Goal: Task Accomplishment & Management: Manage account settings

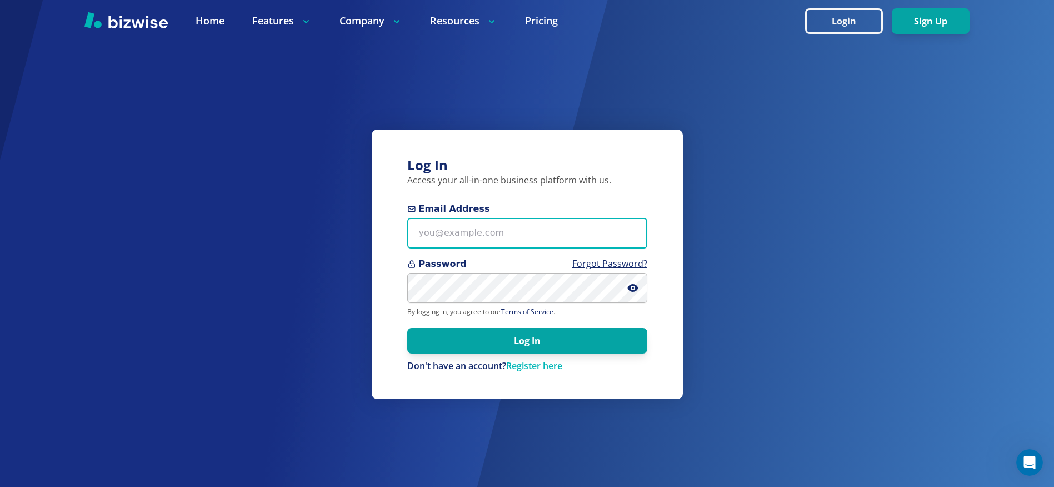
click at [469, 238] on input "Email Address" at bounding box center [527, 233] width 240 height 31
type input "[PERSON_NAME][EMAIL_ADDRESS][DOMAIN_NAME]"
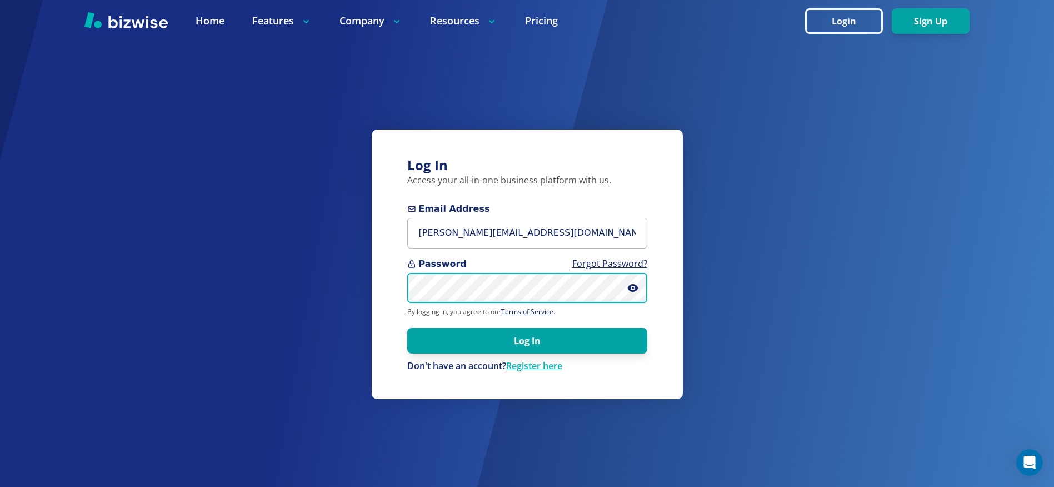
click at [407, 328] on button "Log In" at bounding box center [527, 341] width 240 height 26
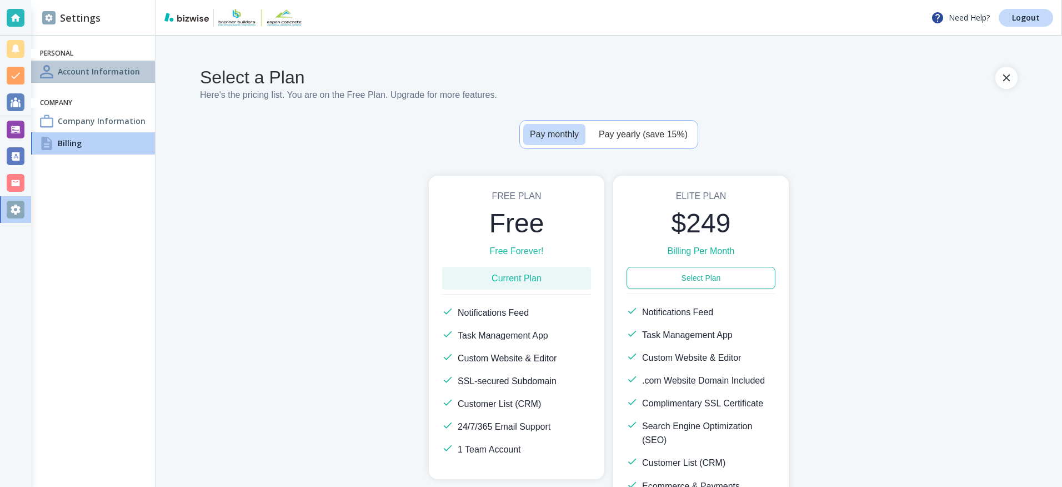
click at [78, 68] on h4 "Account Information" at bounding box center [99, 72] width 82 height 12
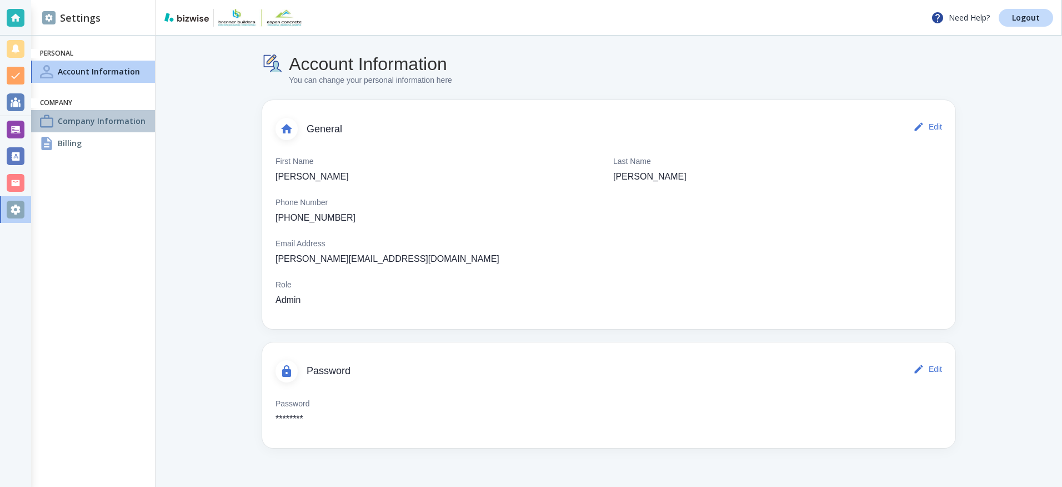
click at [81, 124] on h4 "Company Information" at bounding box center [102, 121] width 88 height 12
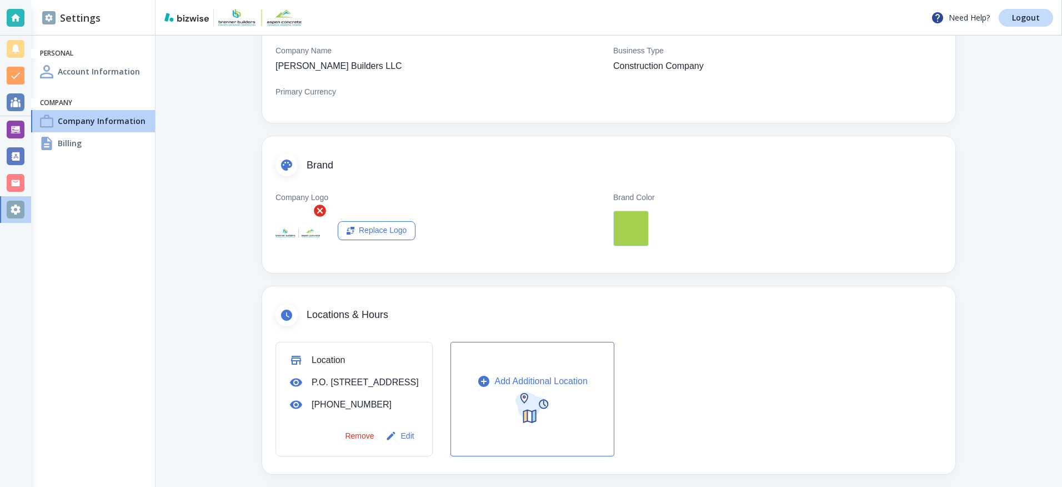
scroll to position [167, 0]
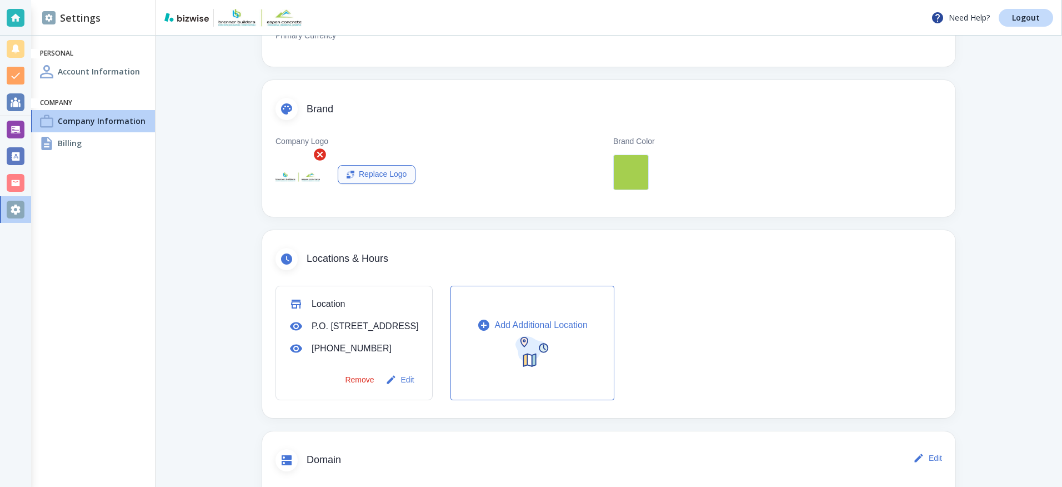
click at [374, 174] on div "Replace Logo" at bounding box center [377, 174] width 60 height 12
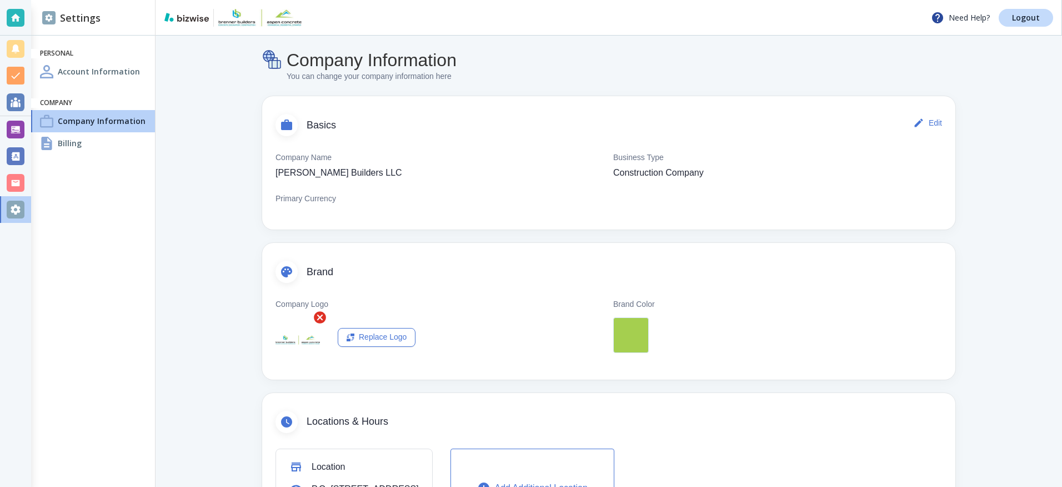
scroll to position [0, 0]
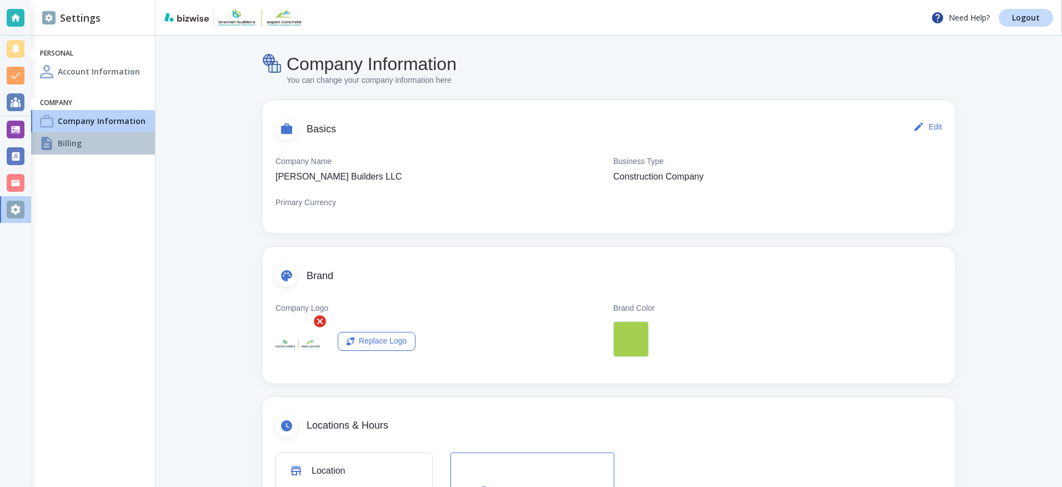
click at [67, 142] on h4 "Billing" at bounding box center [70, 143] width 24 height 12
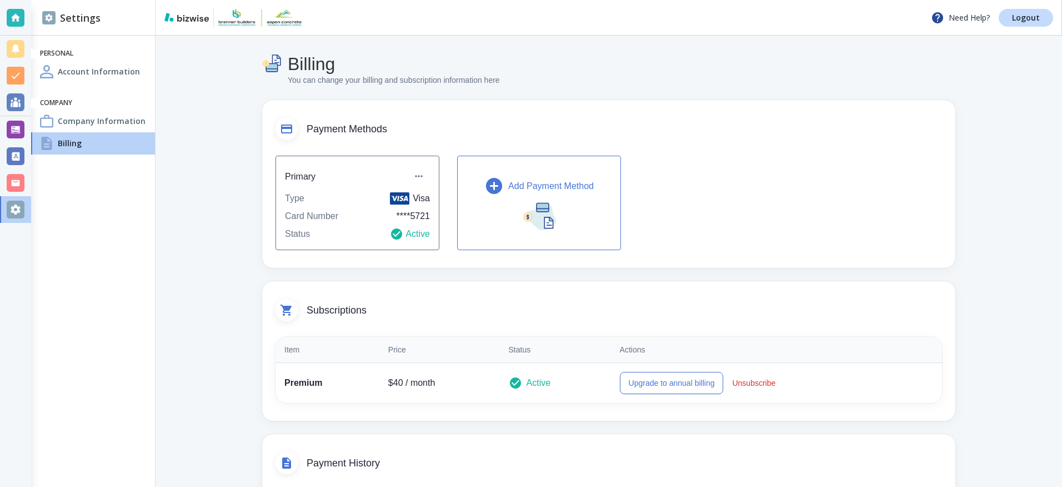
click at [532, 182] on p "Add Payment Method" at bounding box center [551, 185] width 86 height 13
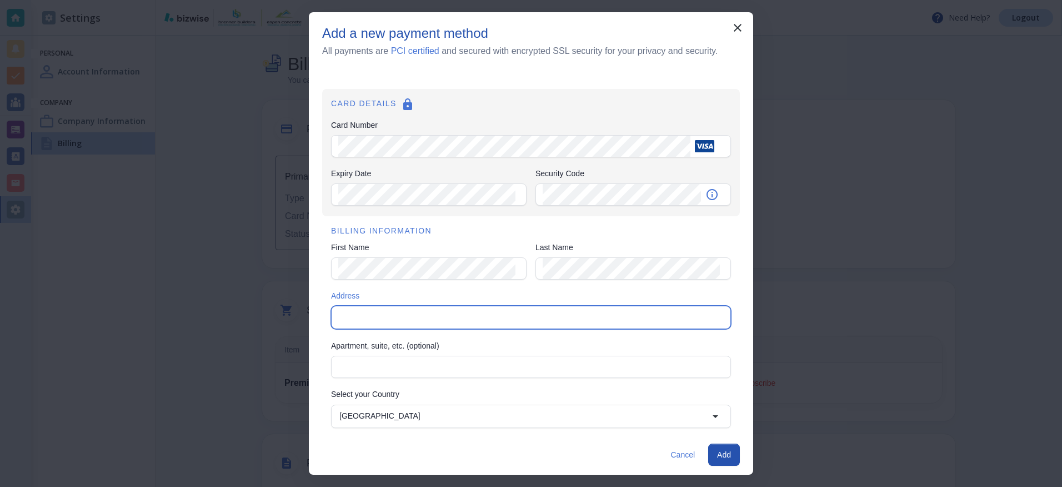
click at [395, 314] on input "Address" at bounding box center [530, 317] width 390 height 16
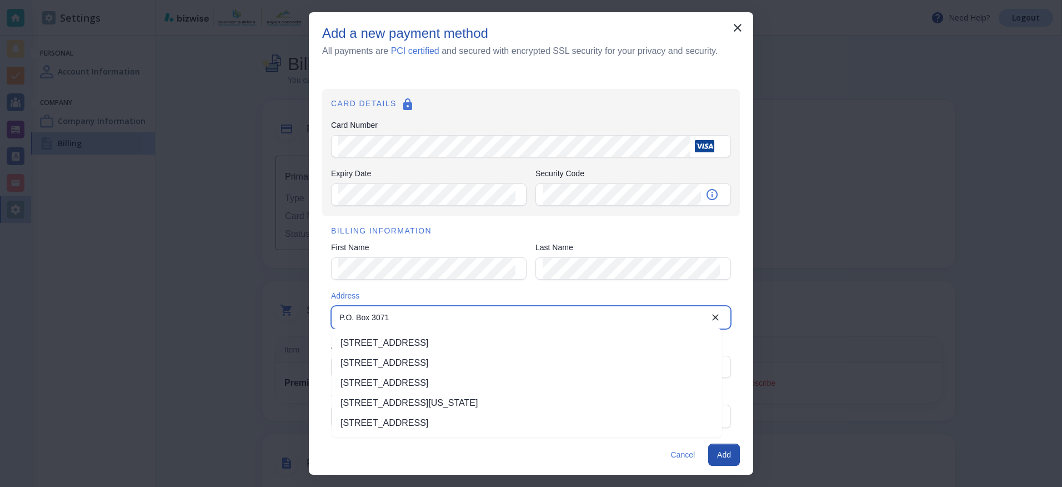
type input "P.O. Box 3071"
click at [414, 283] on div "BILLING INFORMATION First Name First Name Last Name Last Name Address P.O. Box …" at bounding box center [531, 351] width 418 height 271
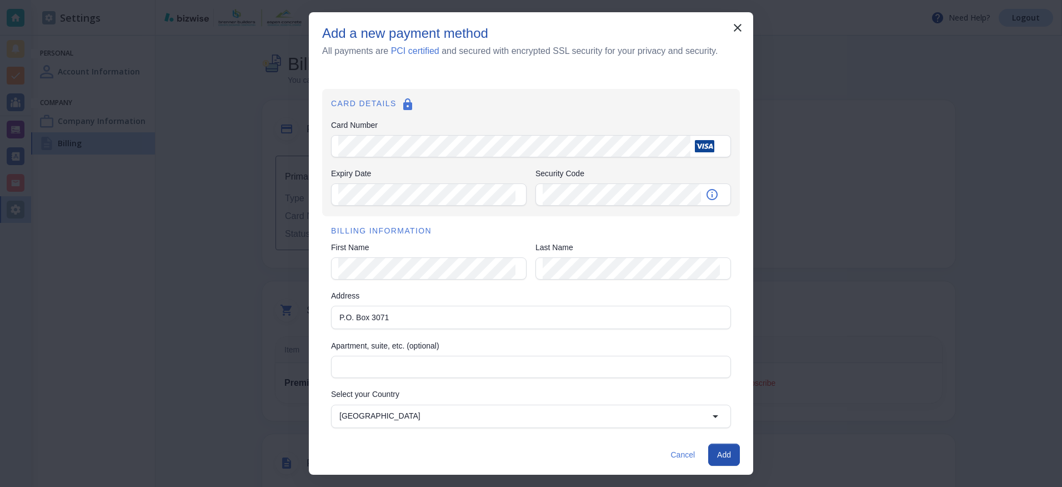
click at [470, 385] on div "BILLING INFORMATION First Name First Name Last Name Last Name Address P.O. Box …" at bounding box center [531, 351] width 418 height 271
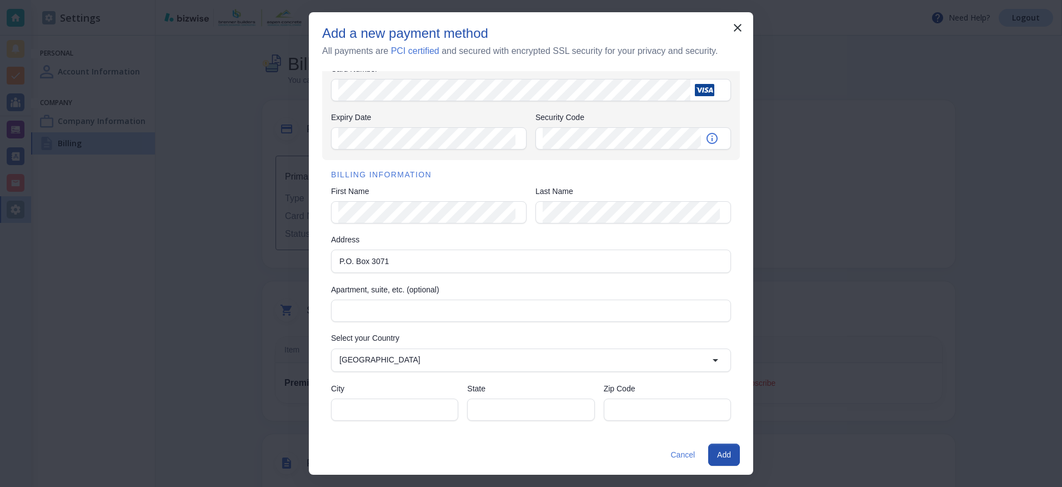
scroll to position [57, 0]
click at [398, 418] on input "City" at bounding box center [394, 408] width 113 height 21
type input "Loveland"
type input "[US_STATE]"
type input "80539"
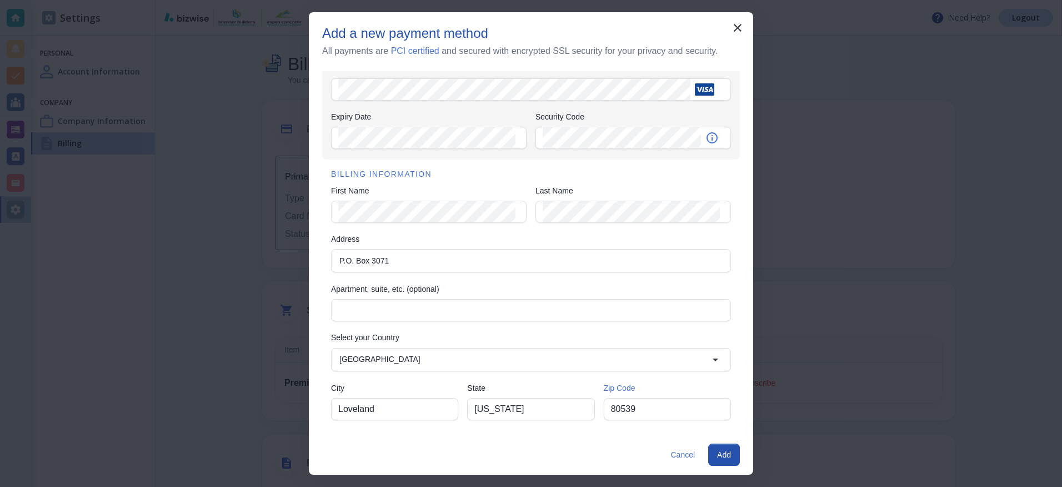
click at [572, 444] on div "Cancel Add" at bounding box center [531, 454] width 444 height 40
click at [721, 452] on button "Add" at bounding box center [724, 454] width 32 height 22
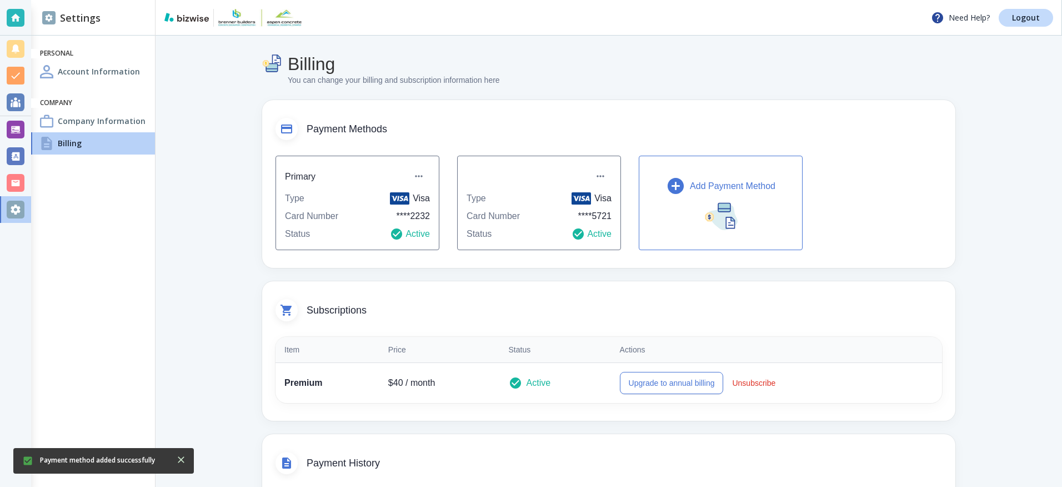
click at [576, 231] on icon at bounding box center [578, 233] width 11 height 11
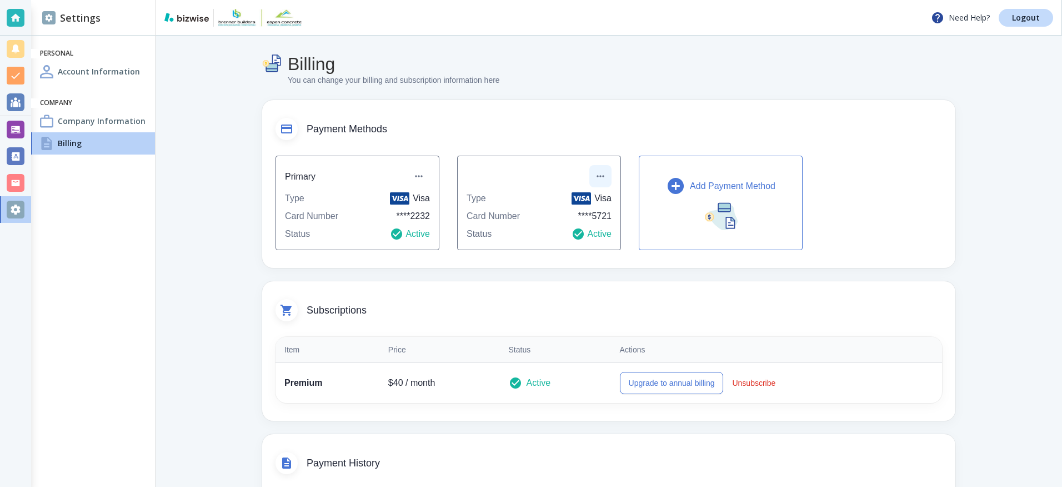
click at [596, 174] on icon "button" at bounding box center [600, 176] width 11 height 11
click at [647, 243] on li "Remove payment method" at bounding box center [645, 241] width 111 height 18
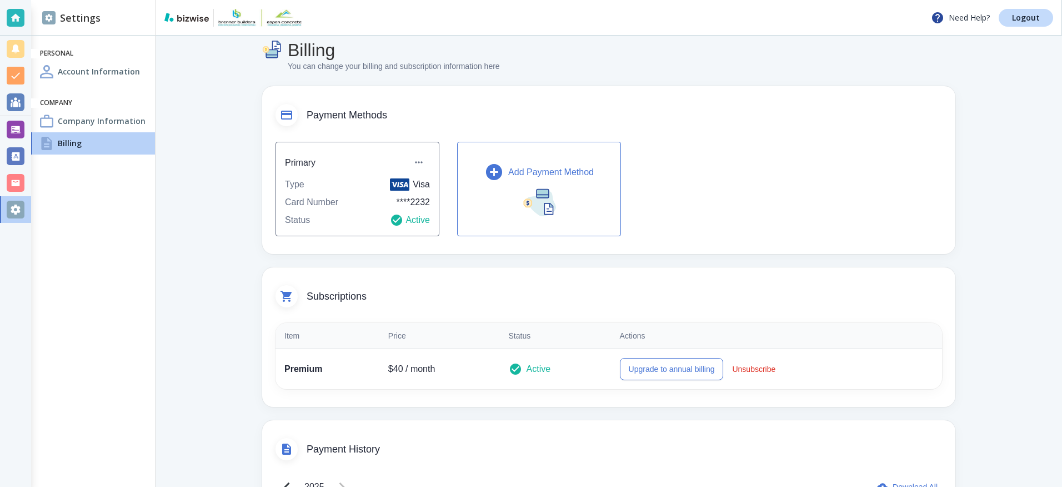
scroll to position [0, 0]
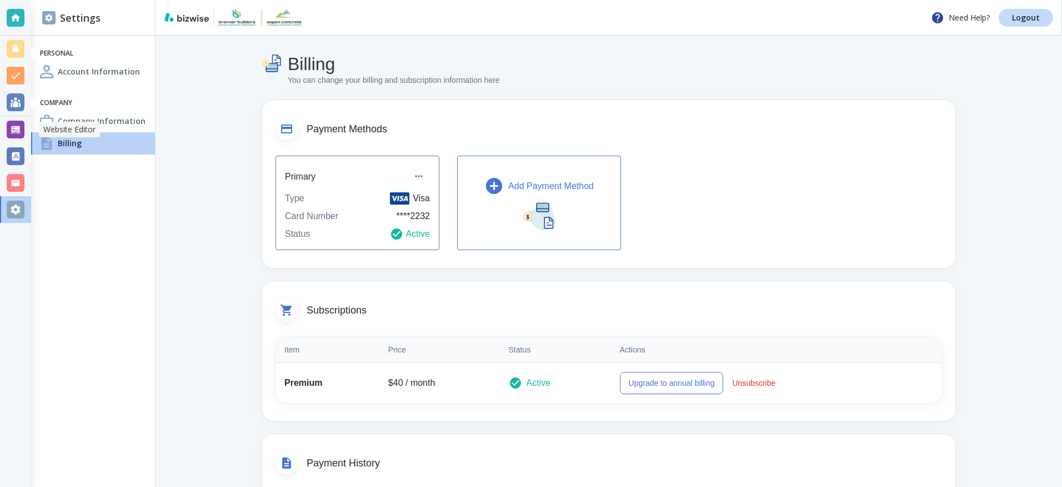
click at [14, 127] on div at bounding box center [16, 130] width 18 height 18
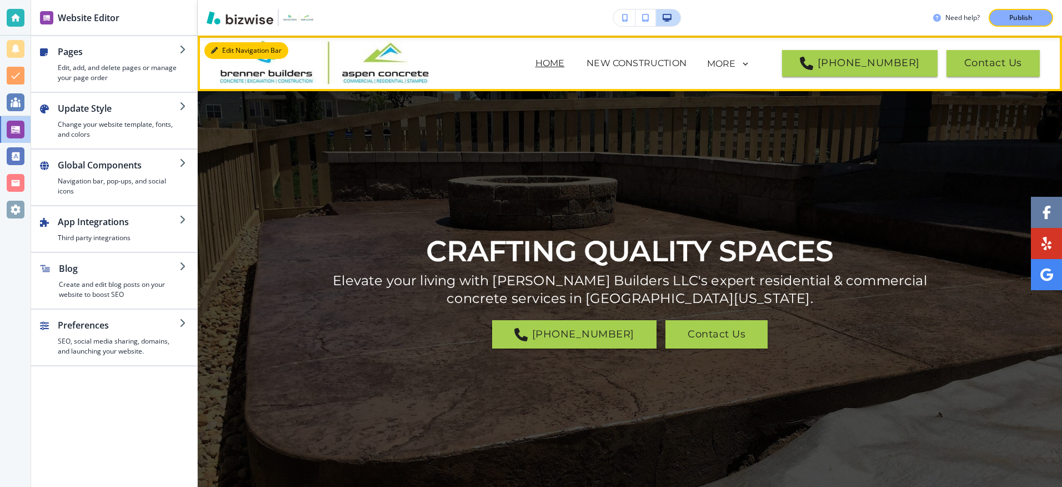
click at [226, 50] on button "Edit Navigation Bar" at bounding box center [246, 50] width 84 height 17
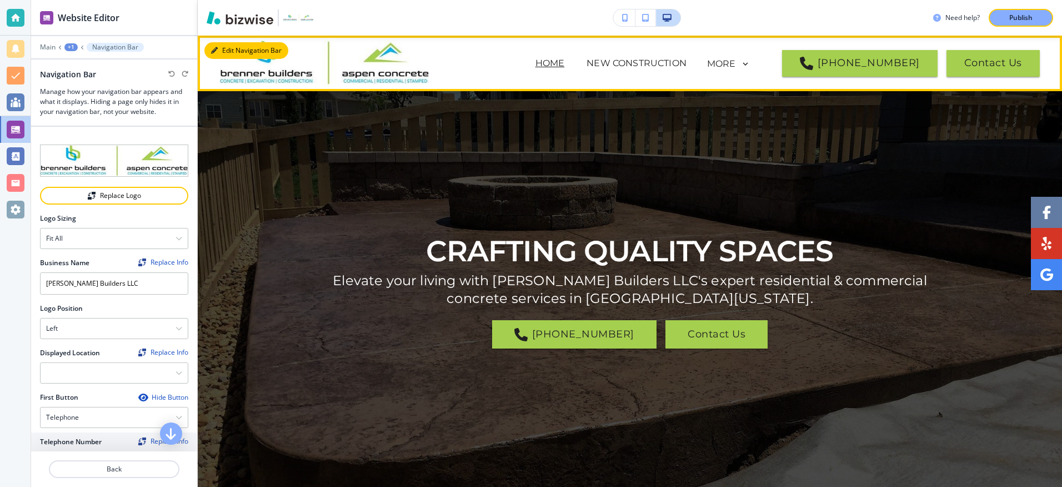
click at [216, 47] on icon "button" at bounding box center [214, 50] width 7 height 7
click at [336, 64] on img at bounding box center [324, 63] width 209 height 44
click at [281, 67] on img at bounding box center [324, 63] width 209 height 44
click at [223, 48] on button "Edit Navigation Bar" at bounding box center [246, 50] width 84 height 17
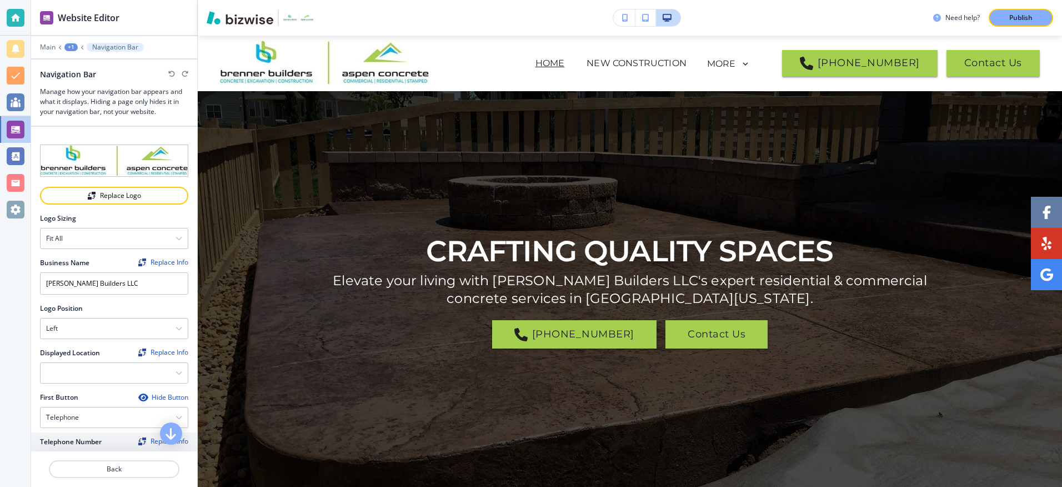
click at [299, 16] on img "button" at bounding box center [298, 17] width 30 height 7
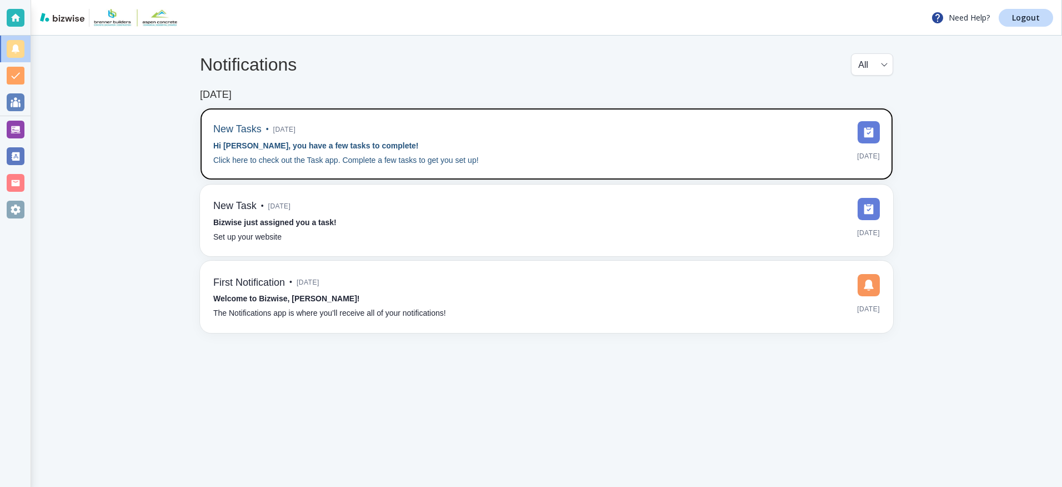
click at [389, 154] on p "Click here to check out the Task app. Complete a few tasks to get you set up!" at bounding box center [345, 160] width 265 height 12
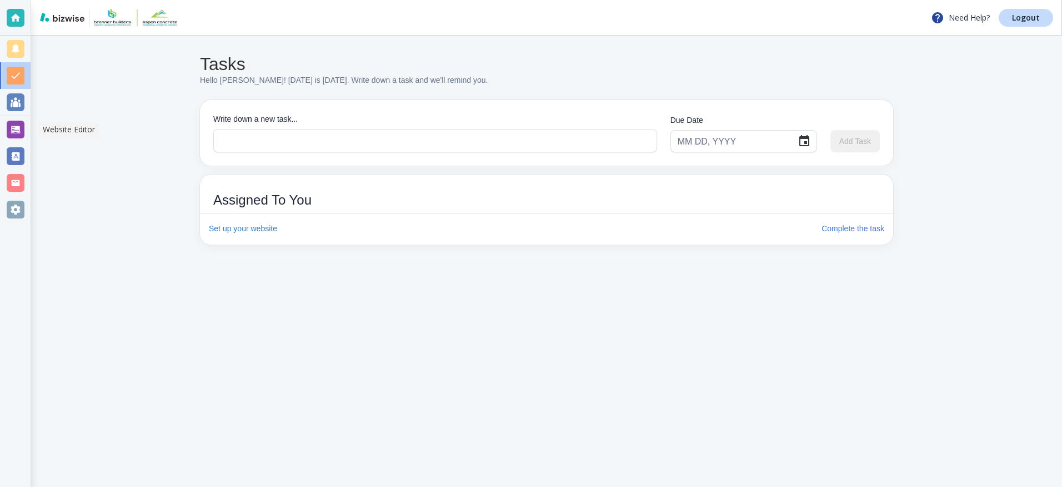
click at [16, 128] on div at bounding box center [16, 130] width 18 height 18
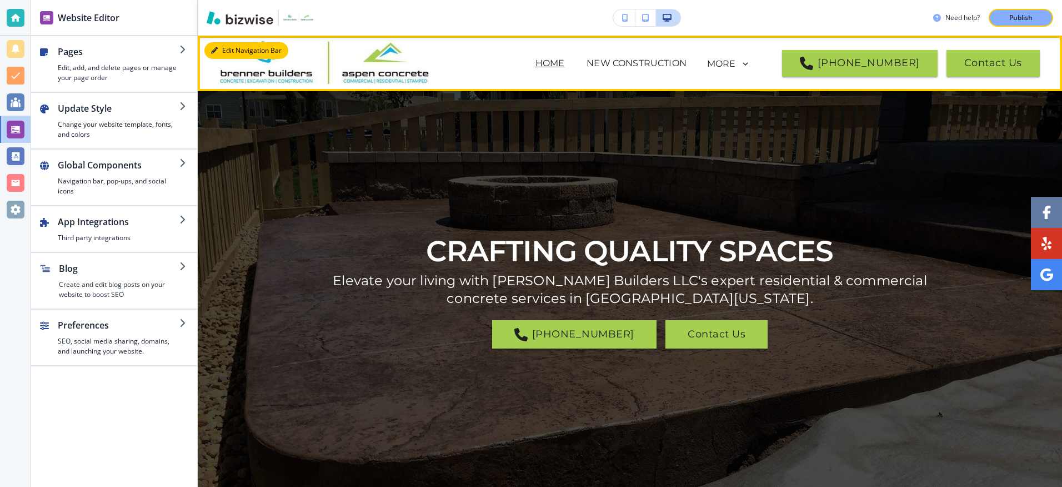
click at [222, 49] on button "Edit Navigation Bar" at bounding box center [246, 50] width 84 height 17
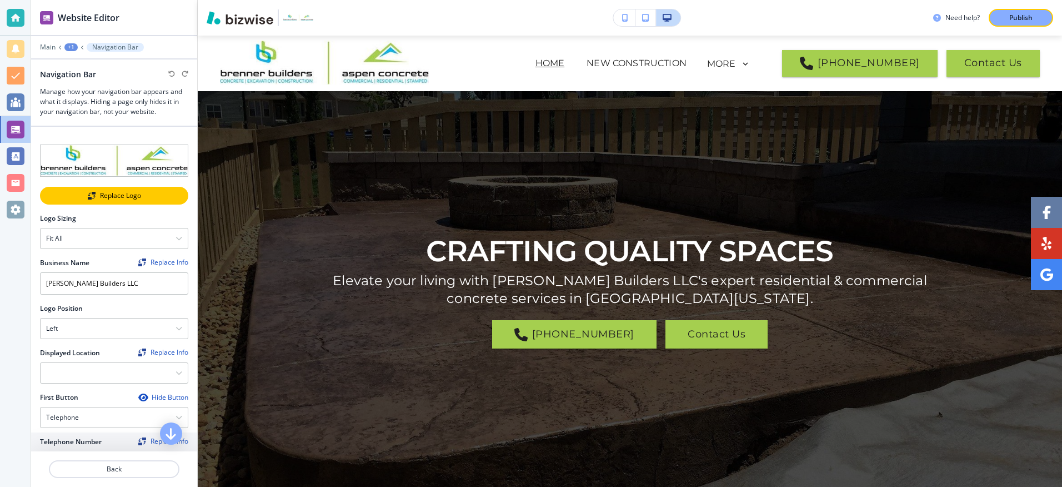
click at [101, 192] on div "Replace Logo" at bounding box center [114, 196] width 146 height 8
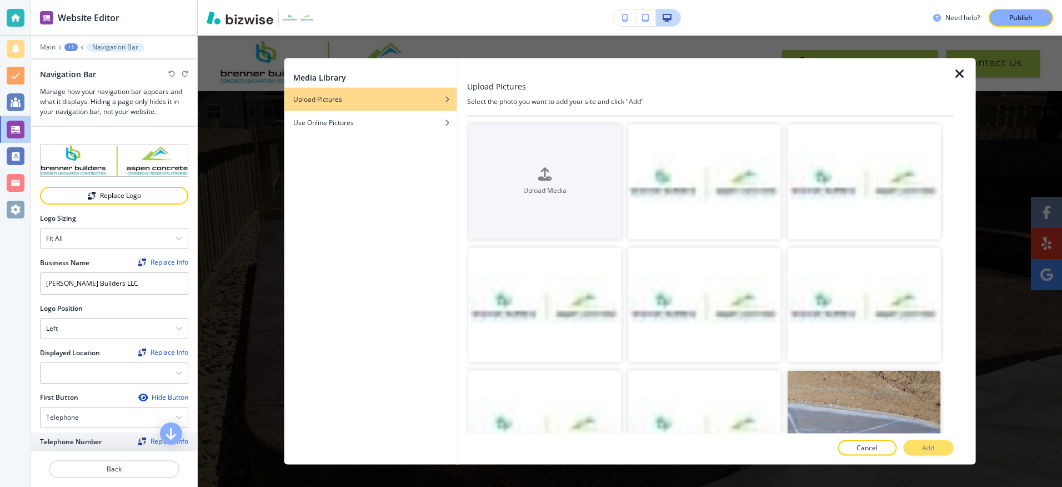
click at [345, 98] on div "Upload Pictures" at bounding box center [370, 99] width 173 height 10
click at [316, 101] on h4 "Upload Pictures" at bounding box center [317, 99] width 49 height 10
click at [551, 176] on div "Upload Media" at bounding box center [544, 182] width 153 height 28
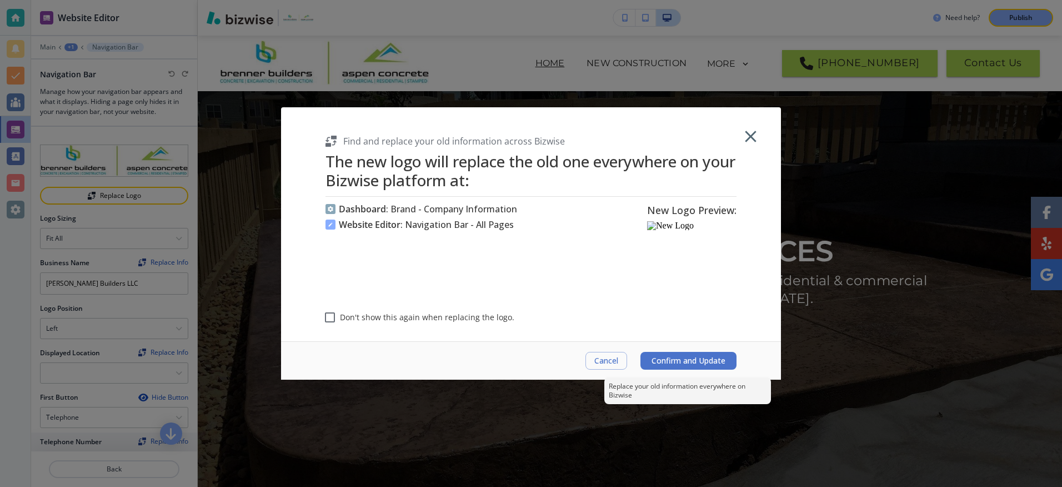
click at [690, 360] on span "Confirm and Update" at bounding box center [689, 360] width 74 height 9
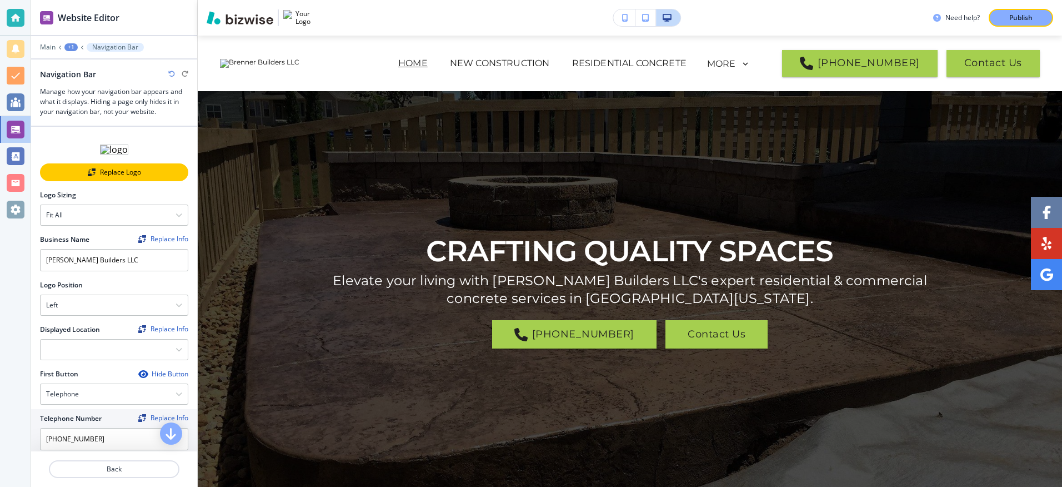
click at [104, 169] on div "Replace Logo" at bounding box center [114, 172] width 146 height 8
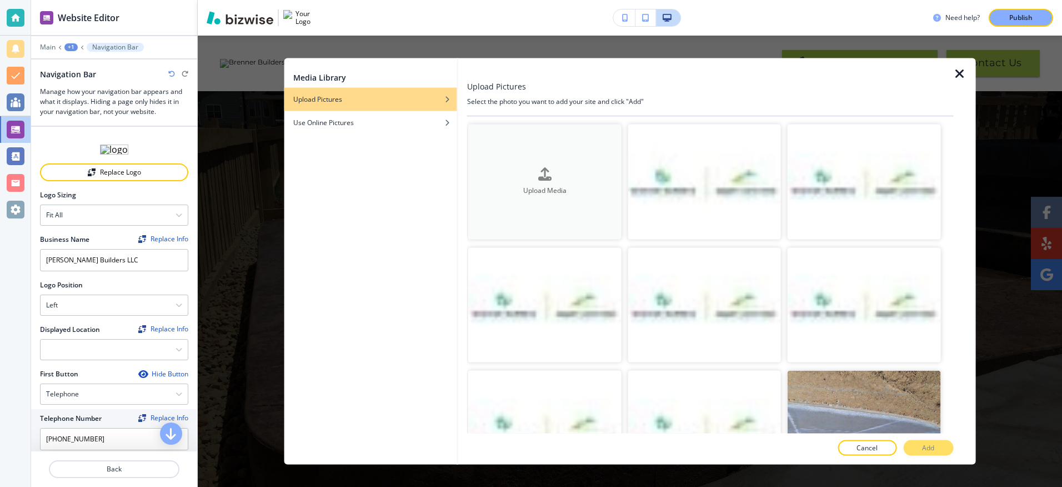
click at [533, 169] on div "Upload Media" at bounding box center [544, 182] width 153 height 28
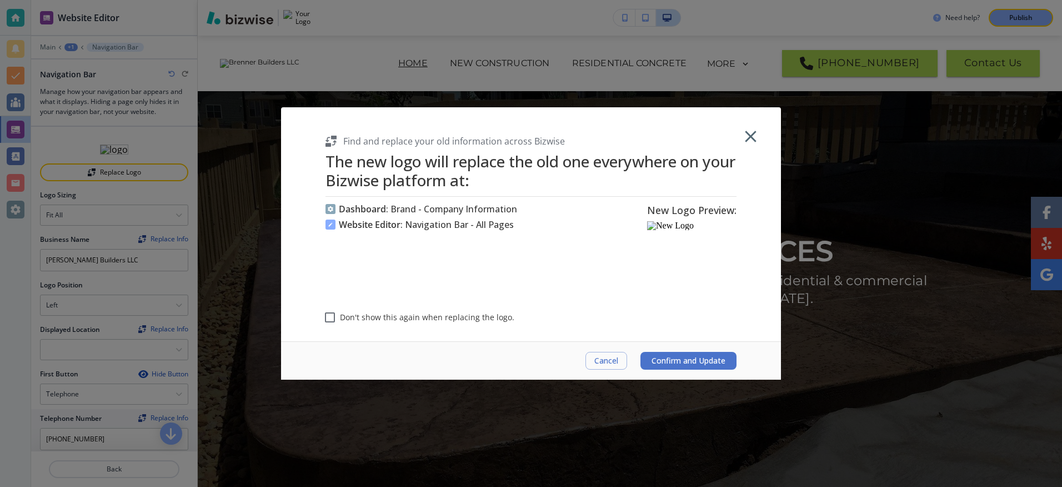
click at [670, 226] on img at bounding box center [691, 225] width 89 height 9
click at [672, 208] on h6 "New Logo Preview:" at bounding box center [691, 209] width 89 height 13
click at [651, 224] on img at bounding box center [691, 225] width 89 height 9
click at [697, 211] on h6 "New Logo Preview:" at bounding box center [691, 209] width 89 height 13
click at [665, 222] on img at bounding box center [691, 225] width 89 height 9
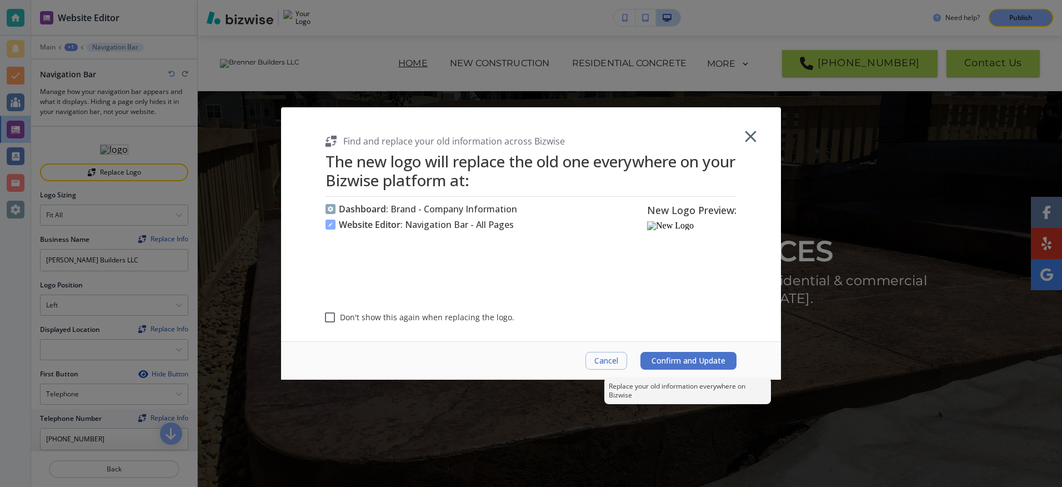
click at [689, 362] on span "Confirm and Update" at bounding box center [689, 360] width 74 height 9
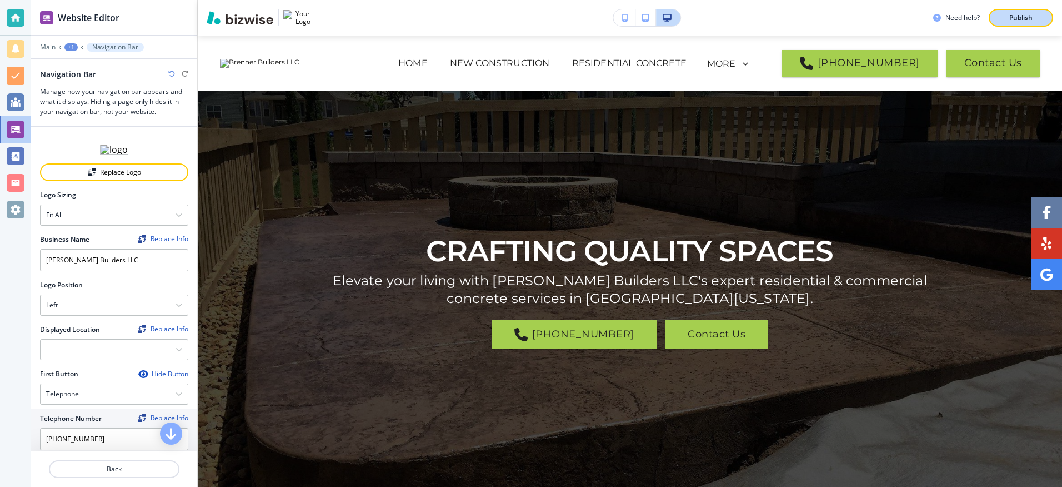
click at [1010, 19] on p "Publish" at bounding box center [1020, 18] width 23 height 10
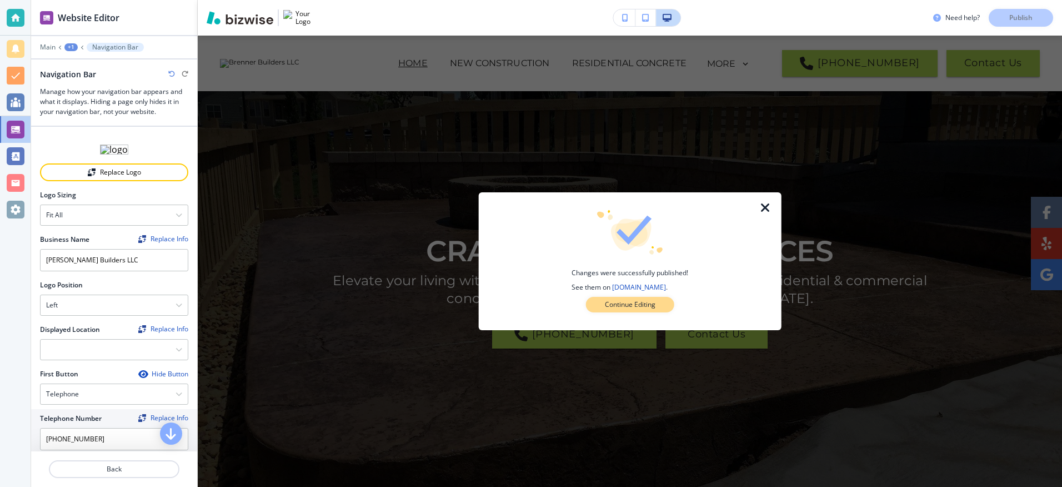
click at [617, 303] on p "Continue Editing" at bounding box center [630, 304] width 51 height 10
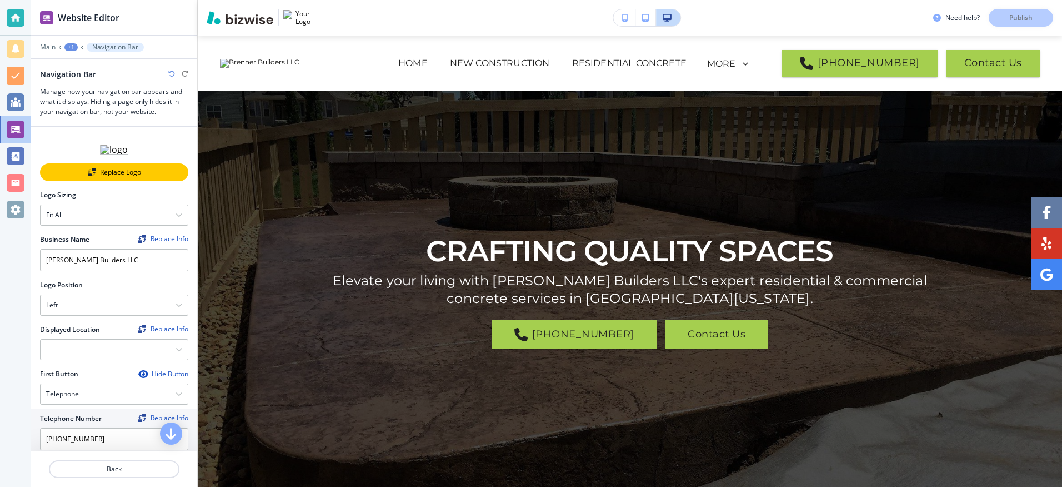
click at [110, 171] on div "Replace Logo" at bounding box center [114, 172] width 146 height 8
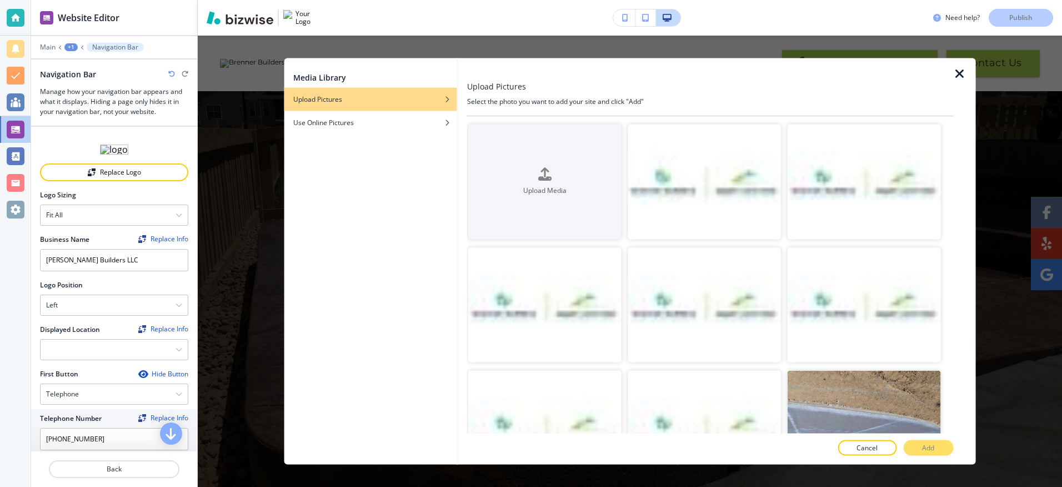
click at [960, 70] on icon "button" at bounding box center [959, 73] width 13 height 13
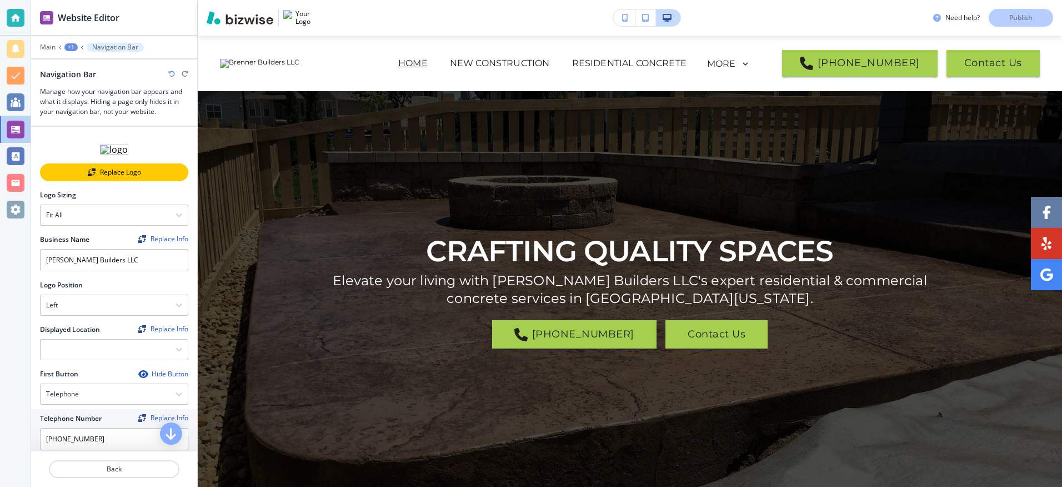
click at [99, 169] on div "Replace Logo" at bounding box center [114, 172] width 146 height 8
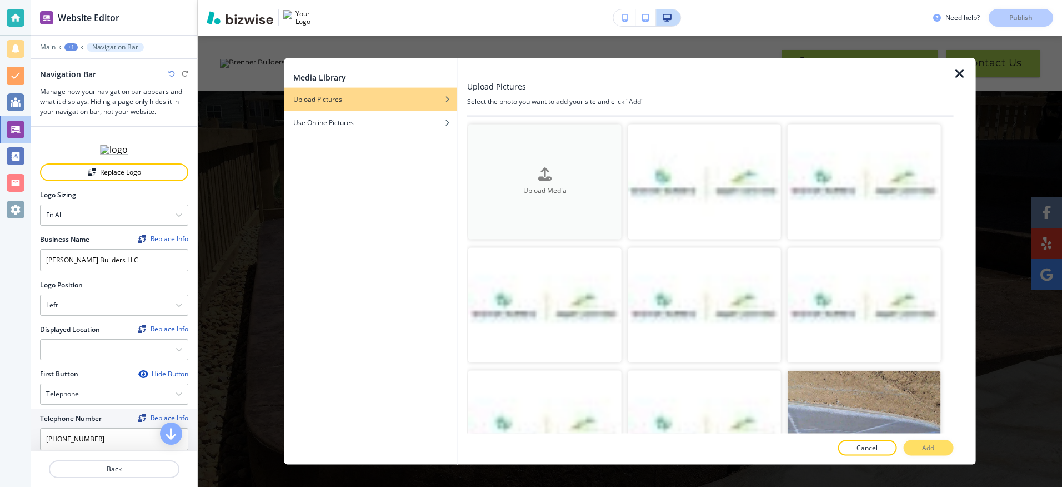
click at [543, 177] on icon "button" at bounding box center [544, 174] width 13 height 13
click at [553, 178] on div "Upload Media" at bounding box center [544, 182] width 153 height 28
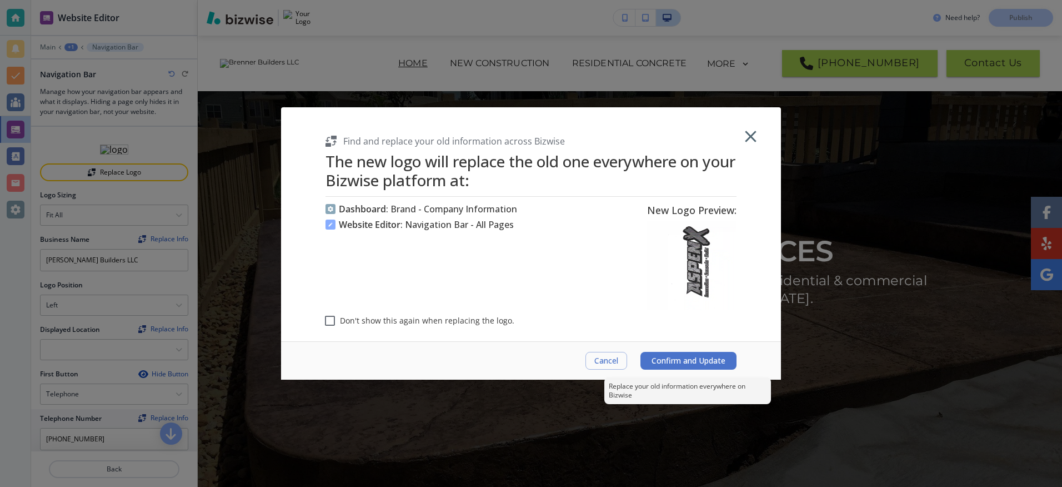
click at [695, 359] on span "Confirm and Update" at bounding box center [689, 360] width 74 height 9
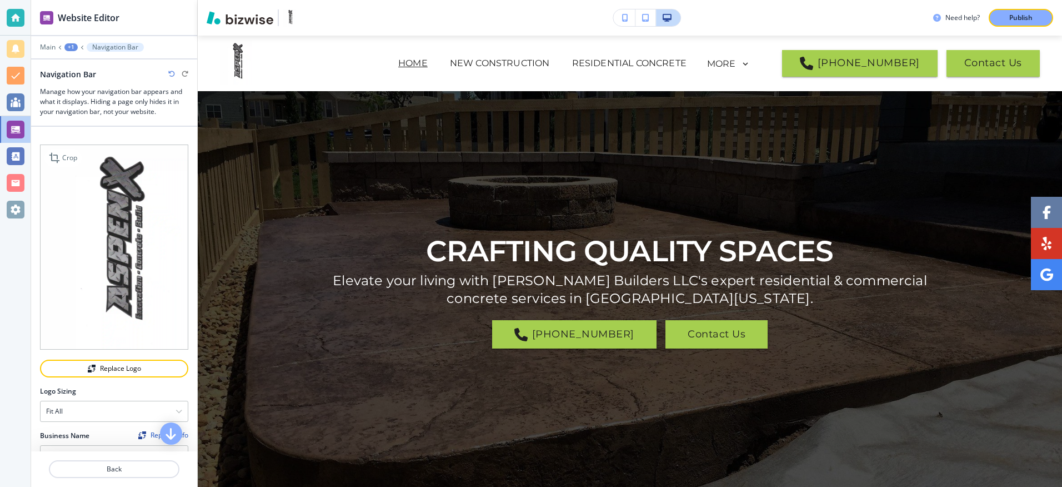
click at [111, 233] on img at bounding box center [114, 246] width 148 height 205
click at [52, 156] on icon at bounding box center [55, 157] width 13 height 13
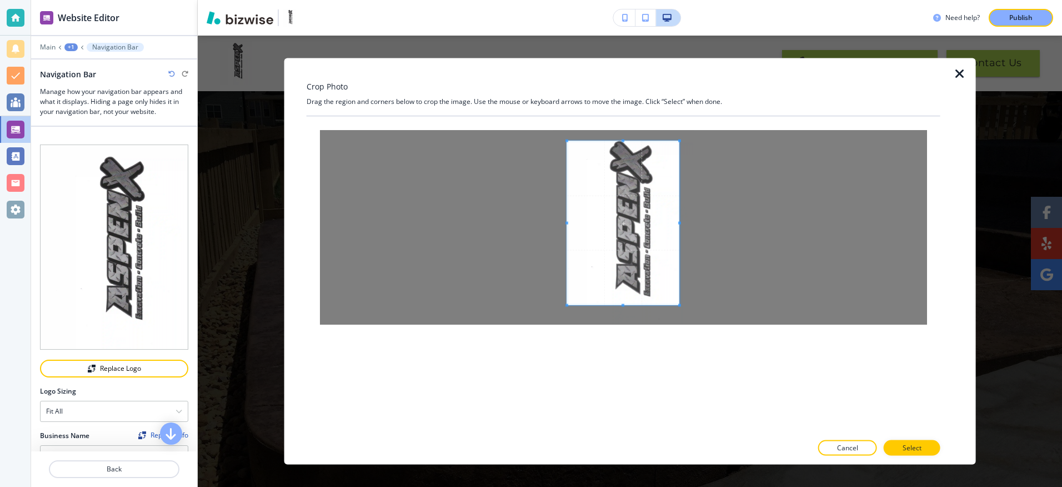
click at [623, 139] on span at bounding box center [623, 140] width 3 height 3
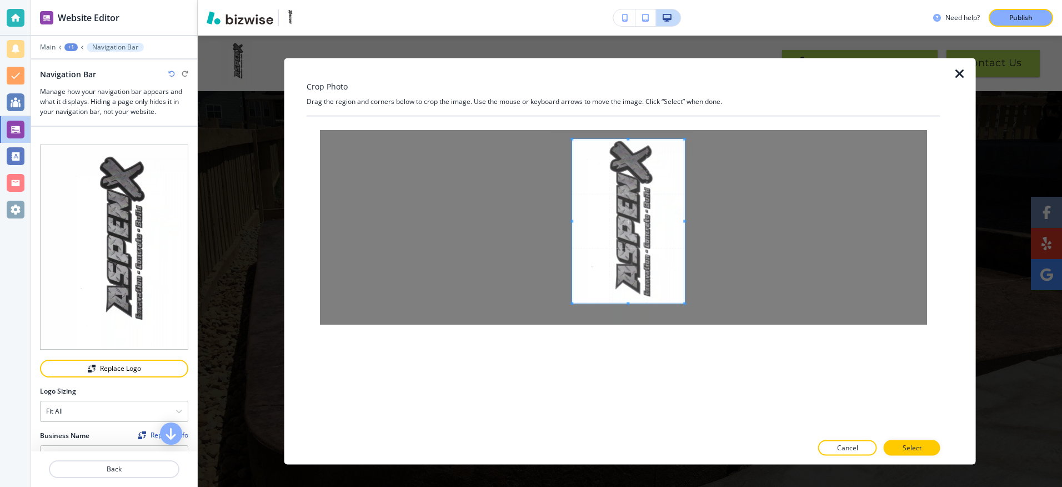
click at [578, 221] on span at bounding box center [628, 221] width 112 height 164
click at [578, 139] on span at bounding box center [577, 138] width 3 height 3
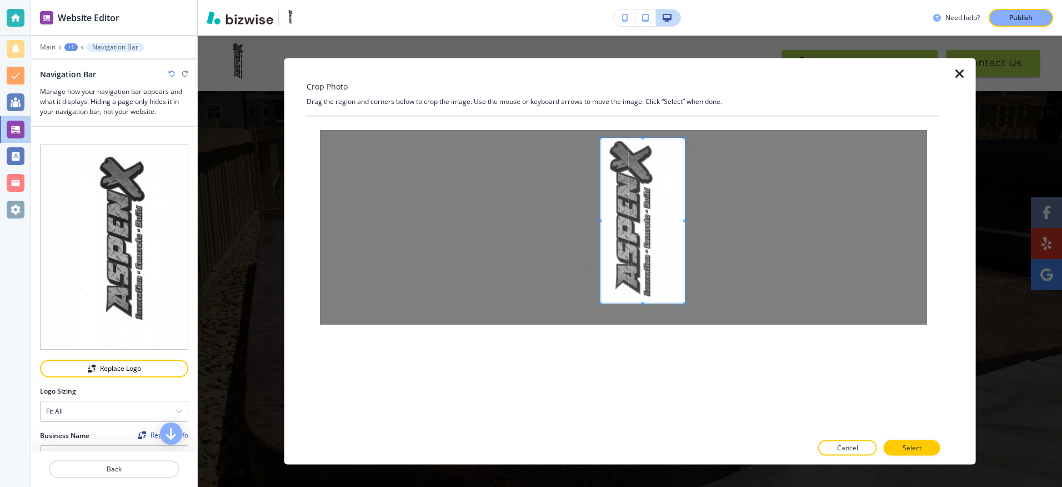
click at [600, 219] on span at bounding box center [600, 220] width 3 height 3
click at [658, 220] on span at bounding box center [658, 220] width 3 height 3
click at [482, 203] on div at bounding box center [623, 227] width 607 height 194
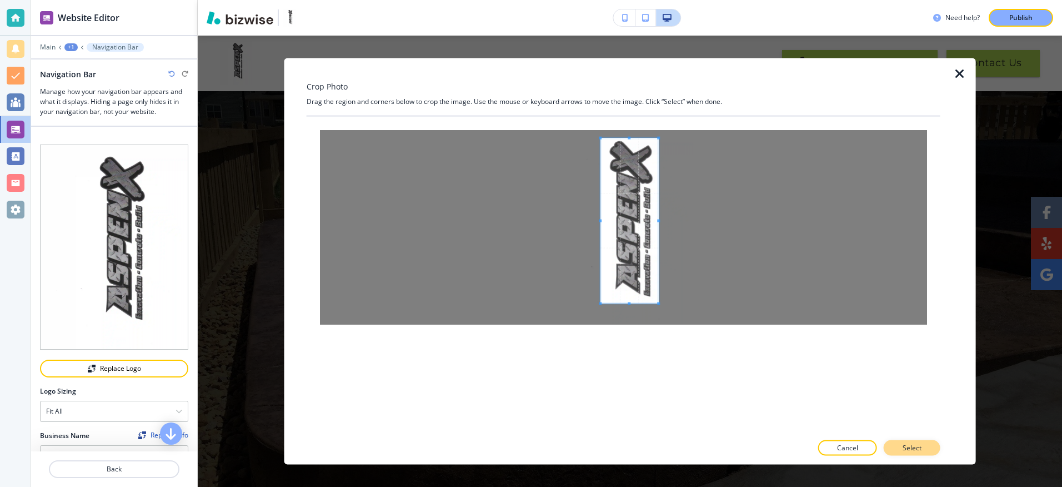
click at [920, 448] on p "Select" at bounding box center [912, 447] width 19 height 10
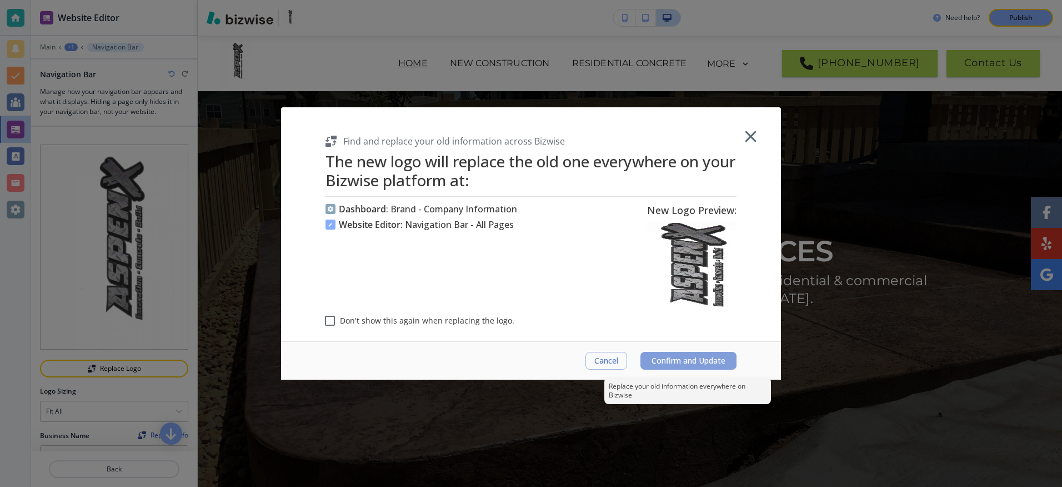
click at [688, 362] on span "Confirm and Update" at bounding box center [689, 360] width 74 height 9
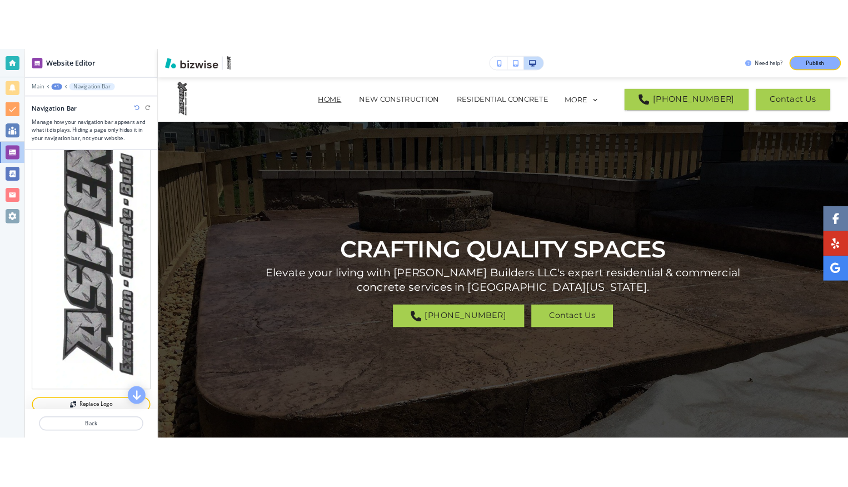
scroll to position [222, 0]
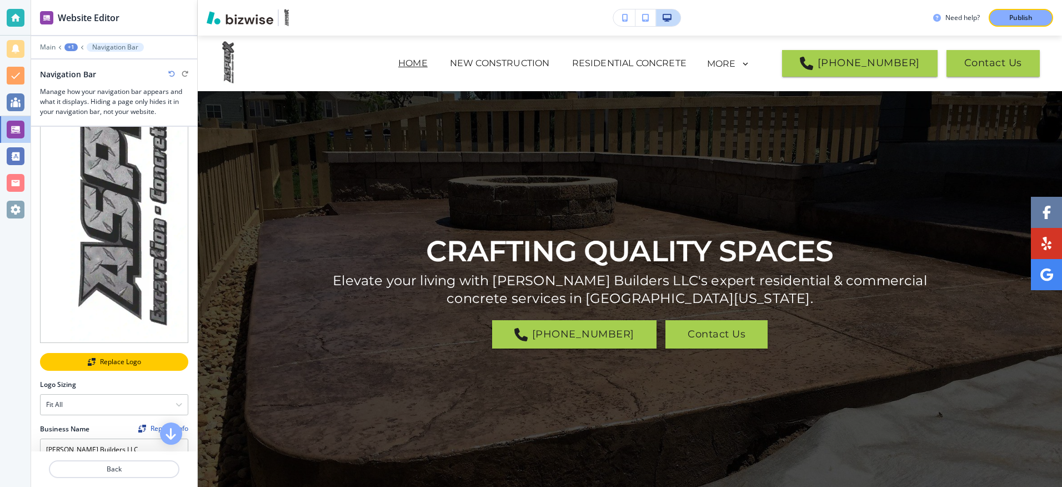
click at [104, 358] on div "Replace Logo" at bounding box center [114, 362] width 146 height 8
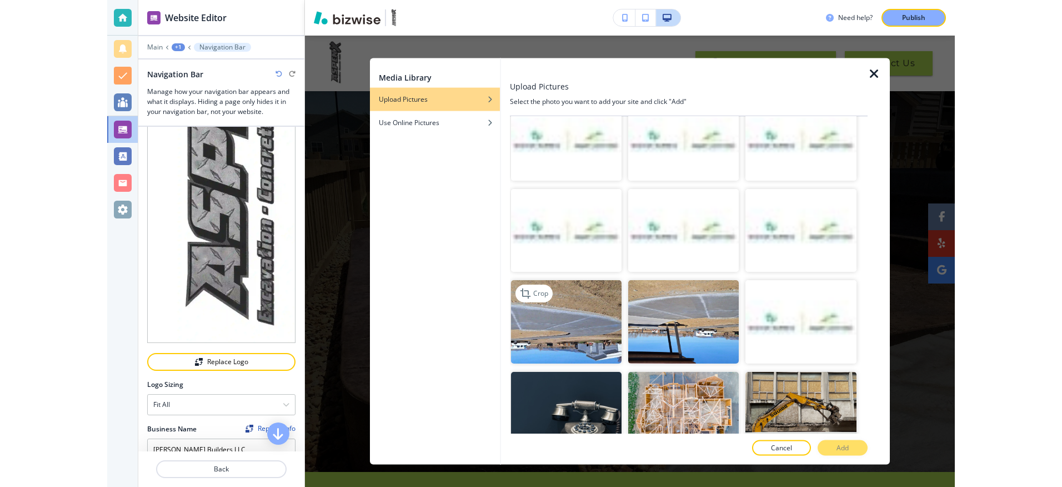
scroll to position [0, 0]
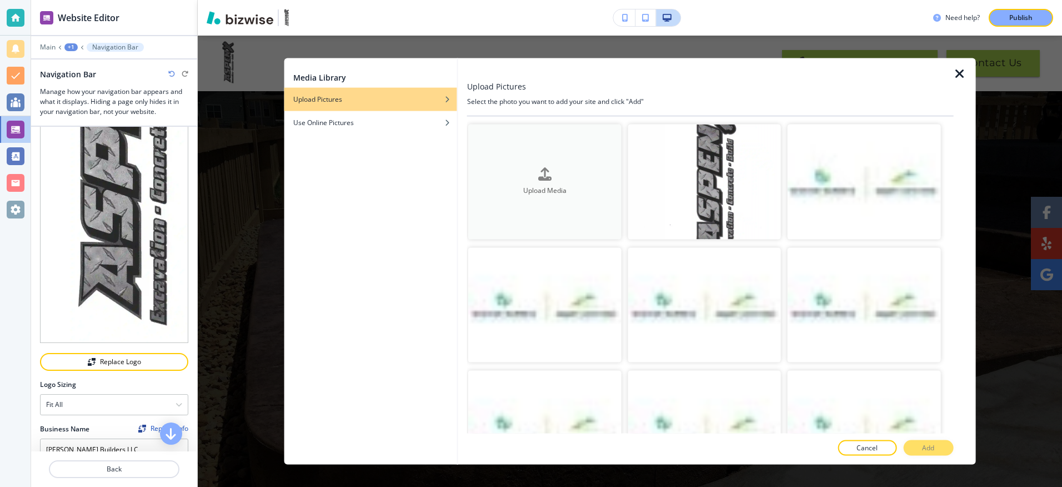
click at [560, 186] on h4 "Upload Media" at bounding box center [544, 191] width 153 height 10
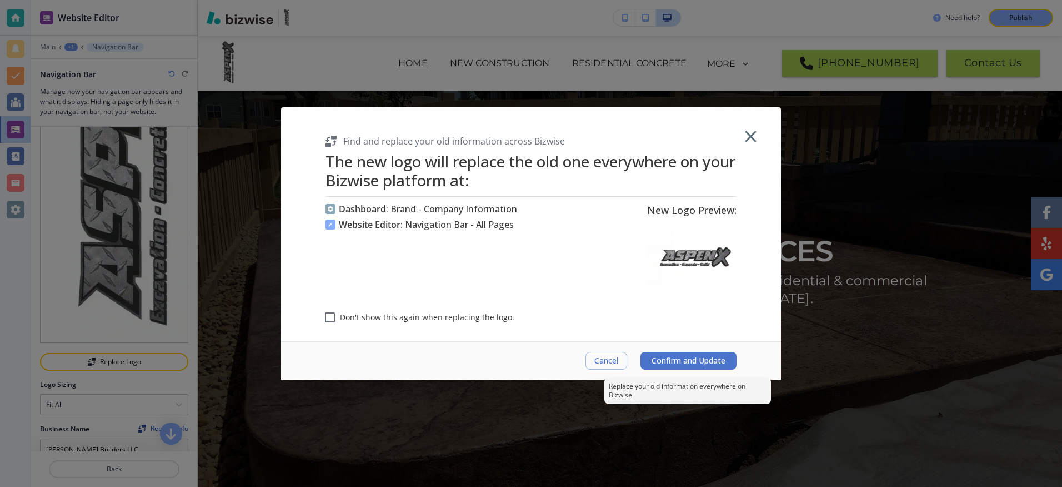
click at [686, 356] on span "Confirm and Update" at bounding box center [689, 360] width 74 height 9
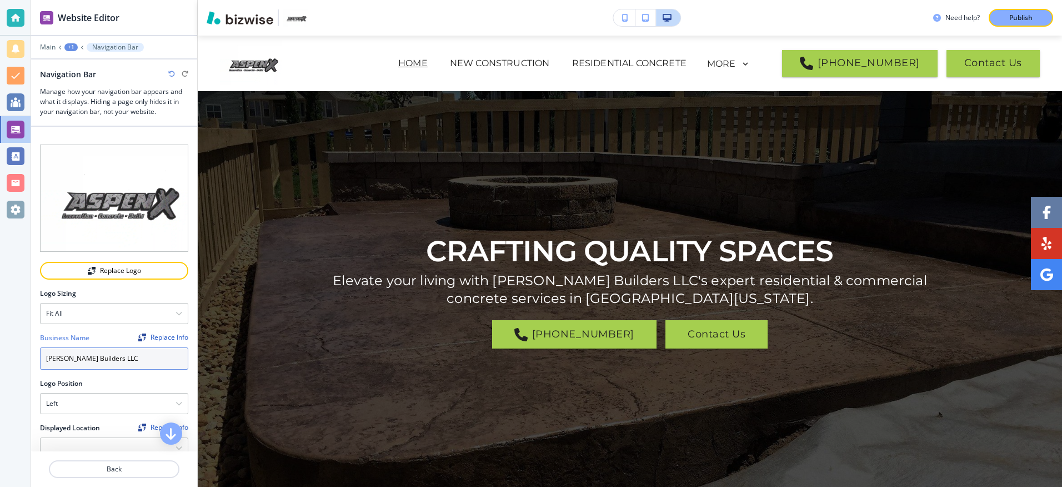
drag, startPoint x: 128, startPoint y: 354, endPoint x: 136, endPoint y: 351, distance: 9.0
click at [128, 354] on input "[PERSON_NAME] Builders LLC" at bounding box center [114, 358] width 148 height 22
type input "B"
type input "ASPEN X"
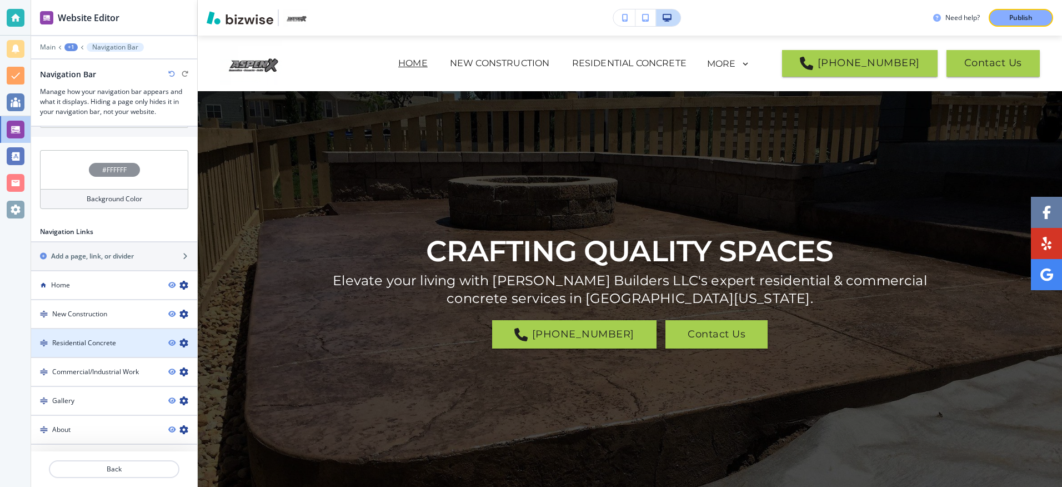
scroll to position [611, 0]
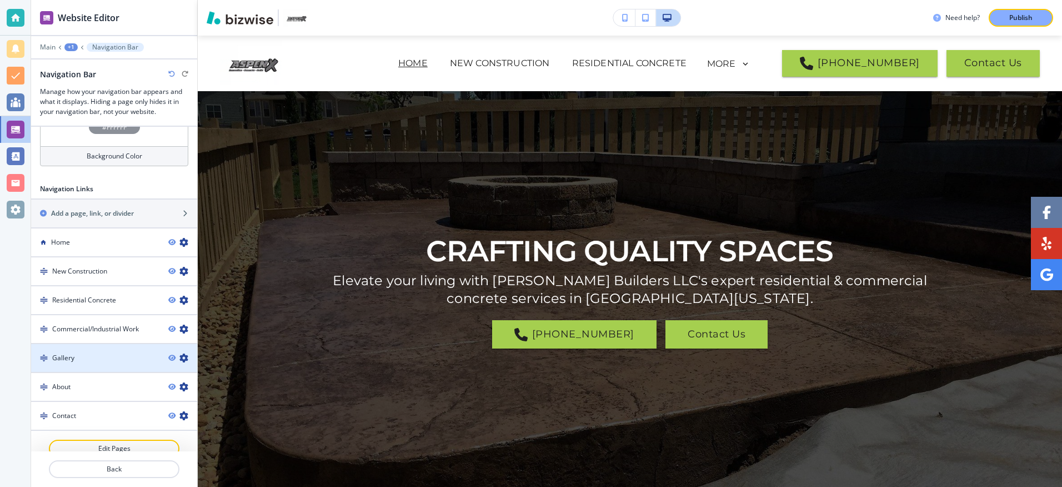
click at [86, 354] on div "Gallery" at bounding box center [95, 358] width 128 height 10
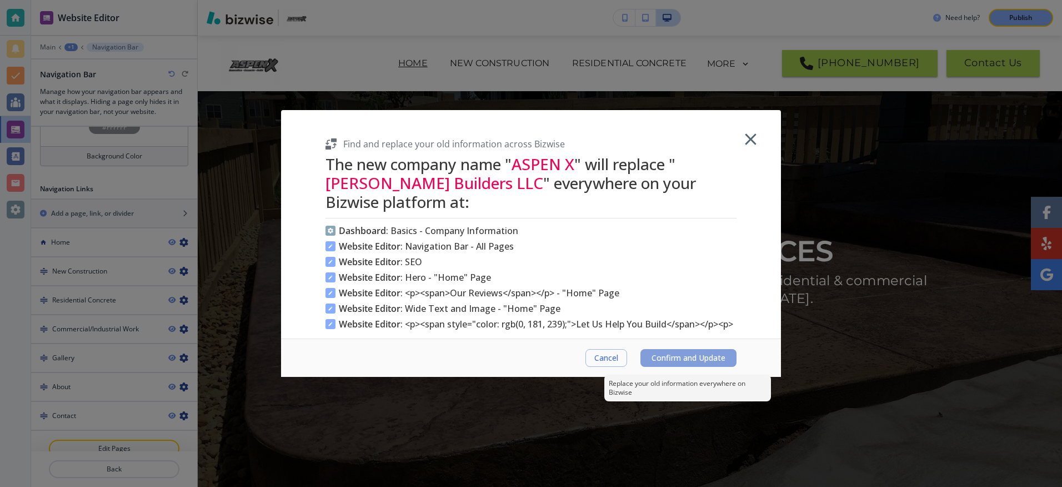
click at [703, 355] on span "Confirm and Update" at bounding box center [689, 357] width 74 height 9
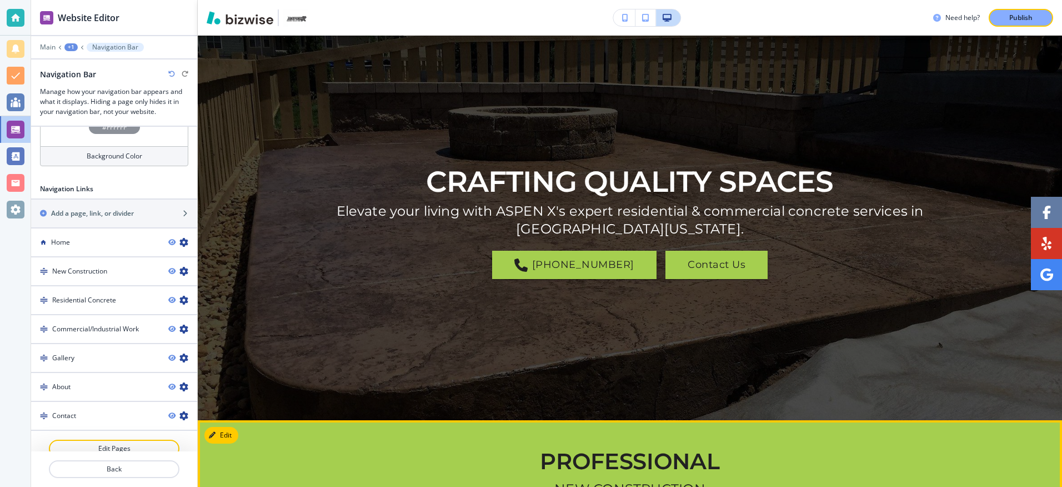
scroll to position [0, 0]
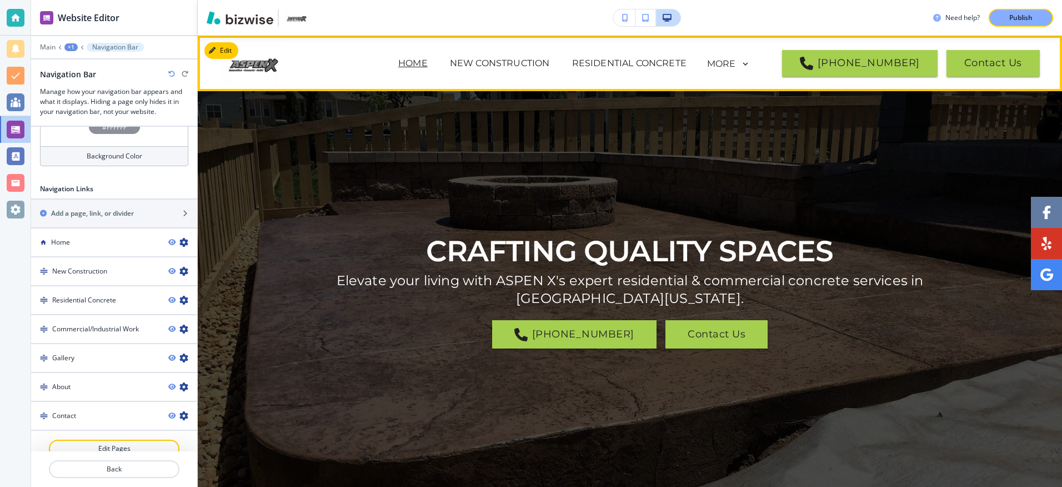
click at [428, 62] on p "Home" at bounding box center [412, 63] width 29 height 13
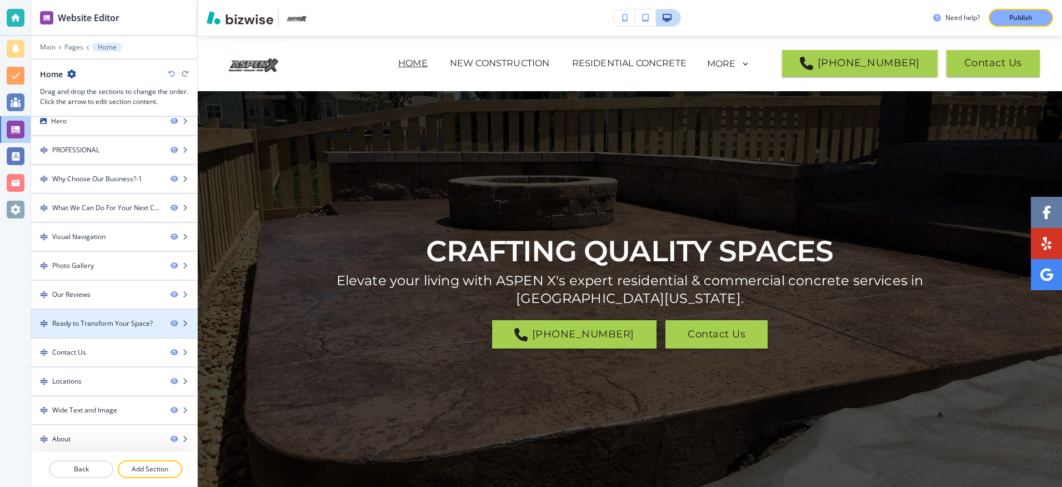
scroll to position [12, 0]
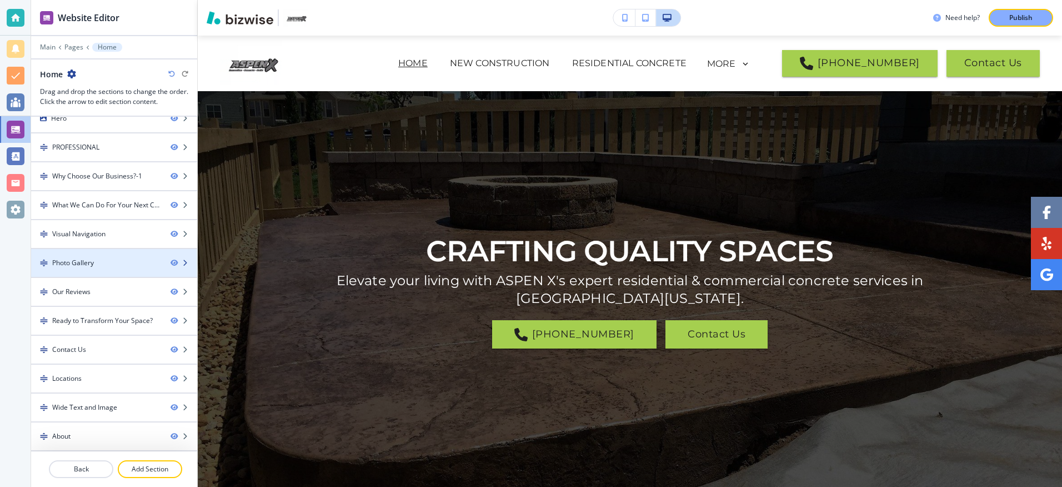
click at [86, 262] on div "Photo Gallery" at bounding box center [73, 263] width 42 height 10
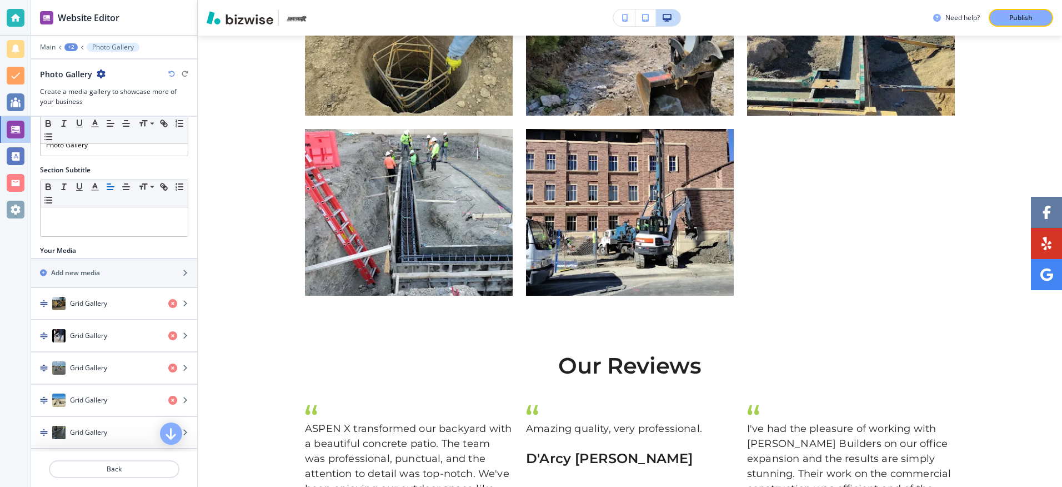
scroll to position [0, 0]
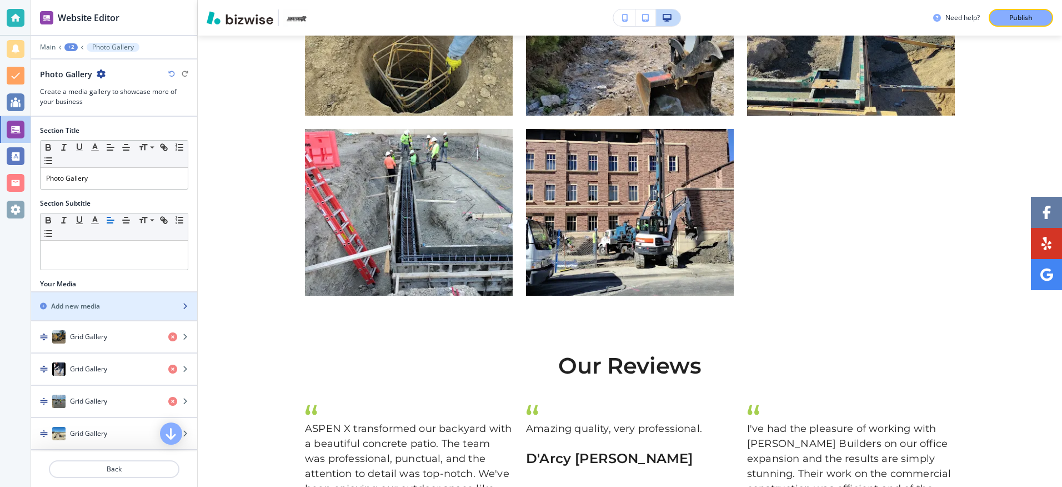
click at [138, 304] on div "Add new media" at bounding box center [102, 306] width 142 height 10
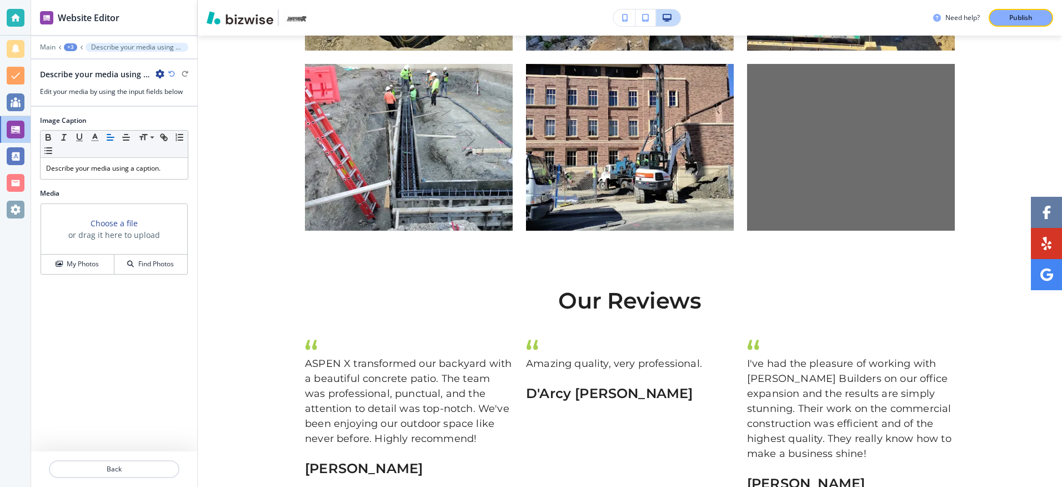
scroll to position [2095, 0]
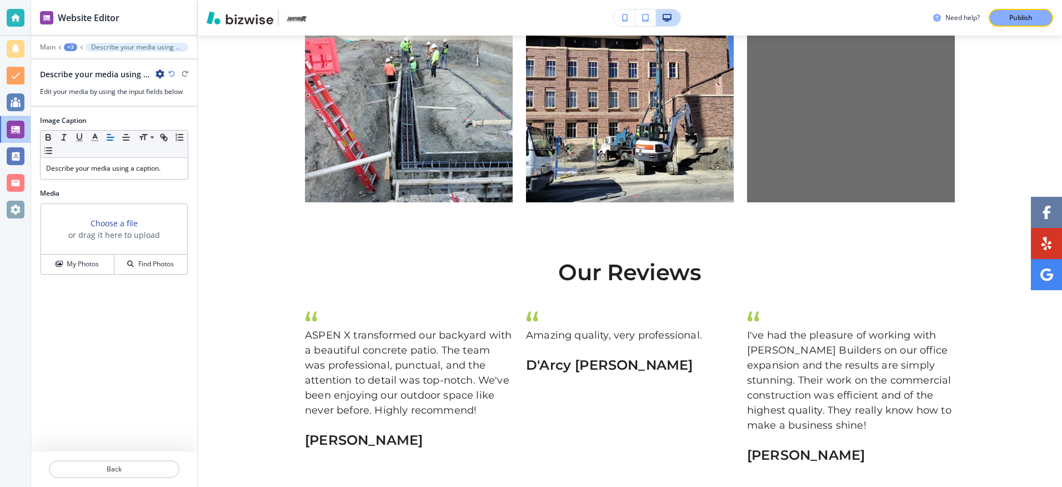
click at [111, 224] on h3 "Choose a file" at bounding box center [114, 223] width 47 height 12
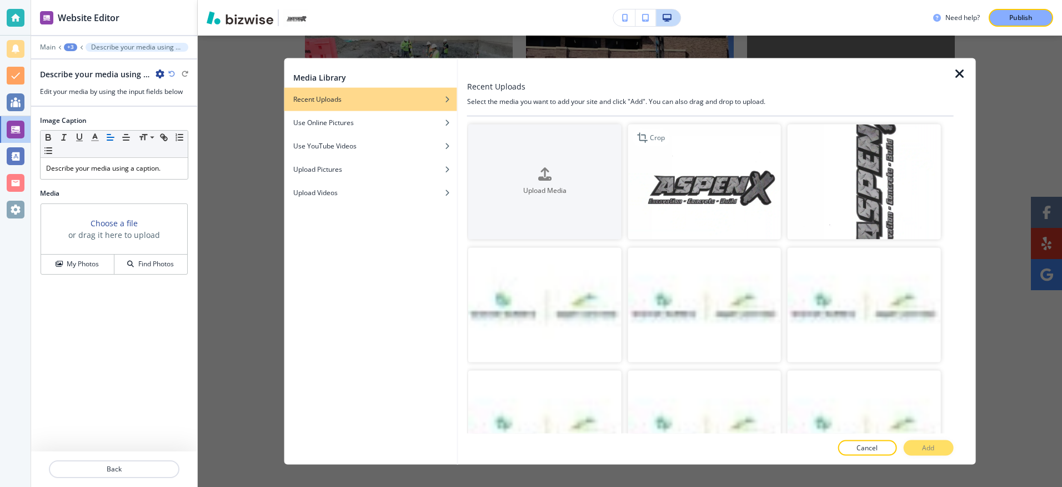
click at [690, 190] on img "button" at bounding box center [704, 181] width 153 height 115
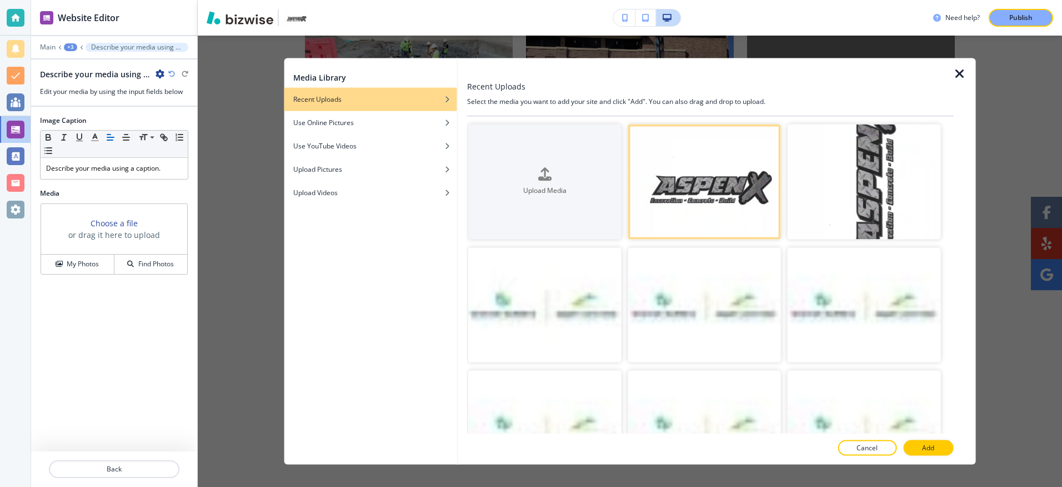
click at [932, 446] on p "Add" at bounding box center [928, 447] width 12 height 10
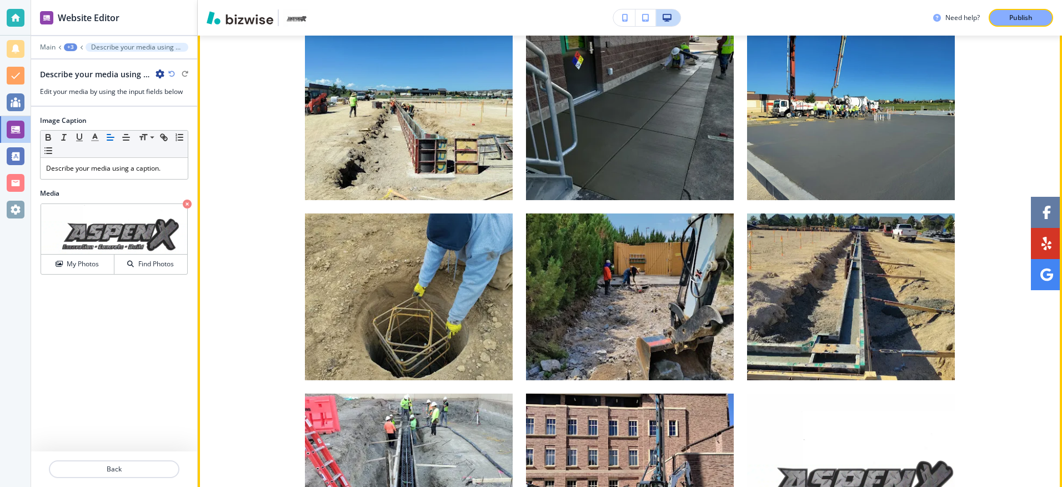
scroll to position [1706, 0]
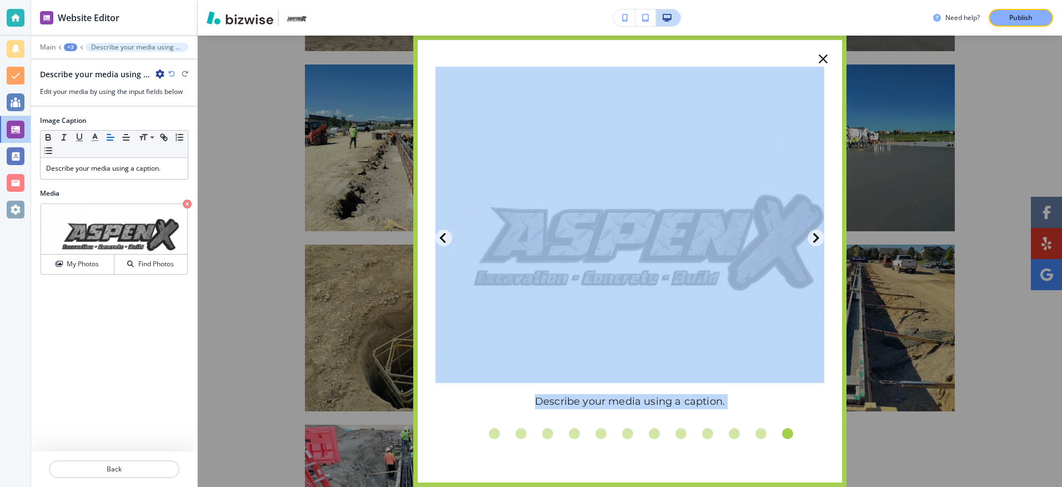
click at [816, 436] on ul at bounding box center [629, 433] width 389 height 27
click at [825, 55] on icon "button" at bounding box center [823, 59] width 16 height 16
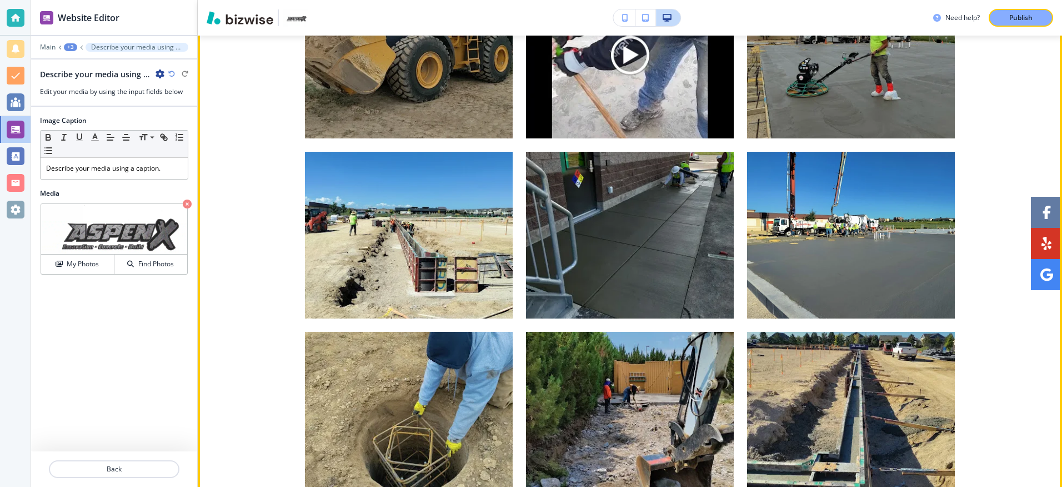
scroll to position [1651, 0]
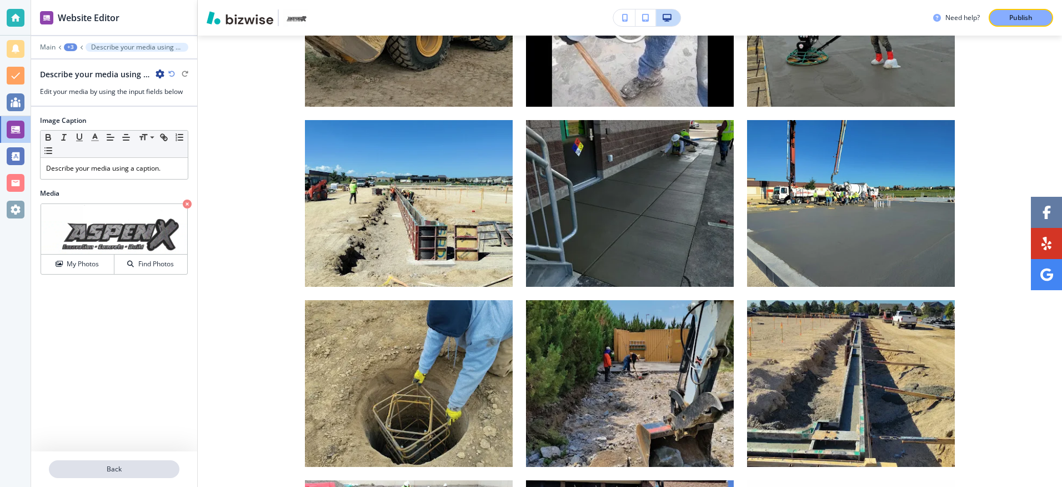
click at [99, 468] on p "Back" at bounding box center [114, 469] width 128 height 10
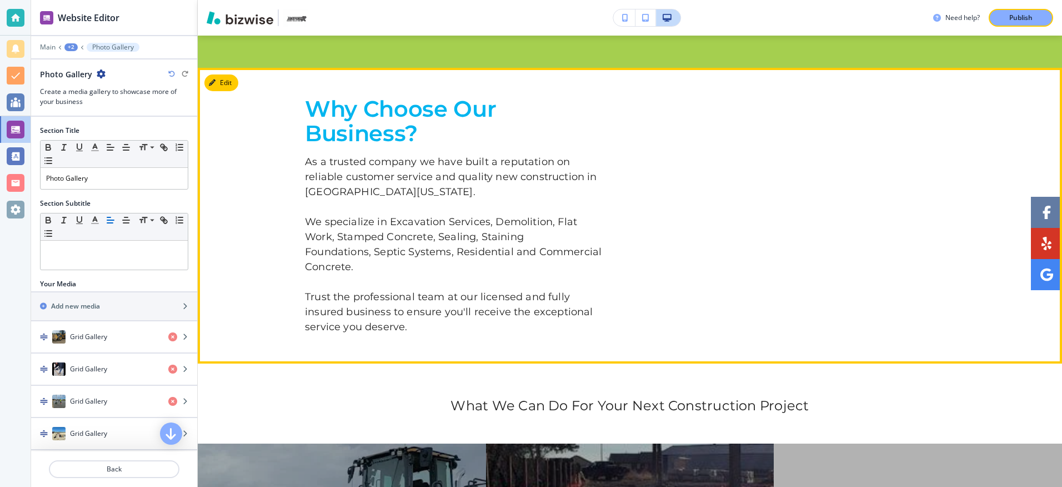
scroll to position [553, 0]
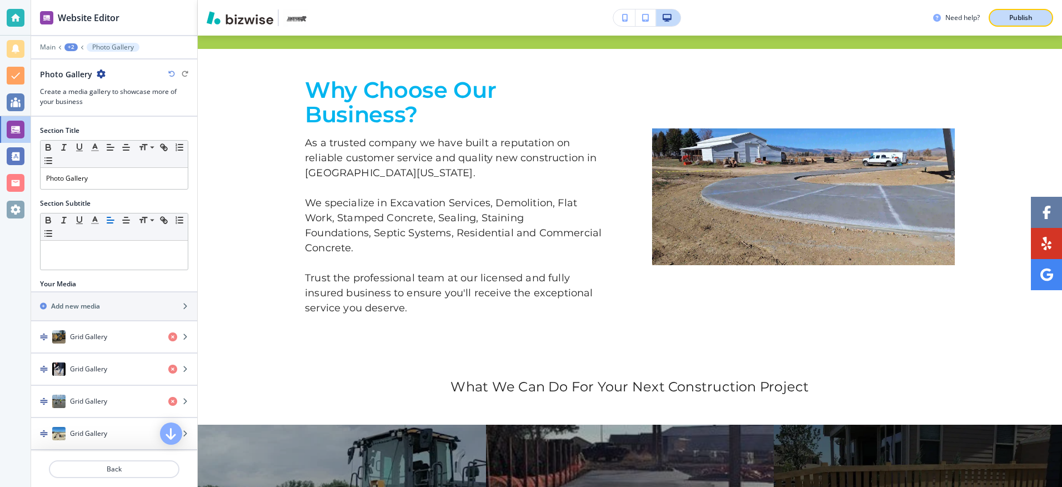
click at [1028, 13] on p "Publish" at bounding box center [1020, 18] width 23 height 10
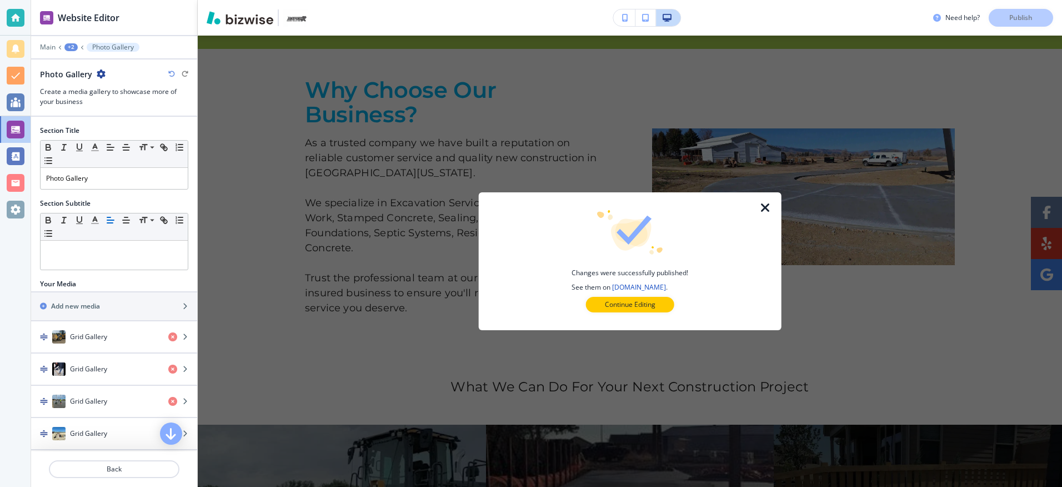
click at [767, 204] on icon "button" at bounding box center [765, 207] width 13 height 13
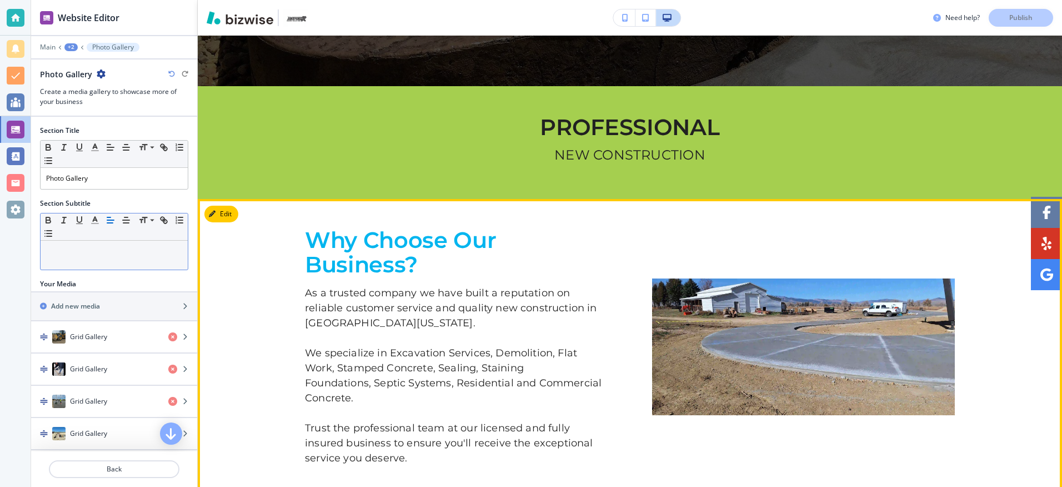
scroll to position [387, 0]
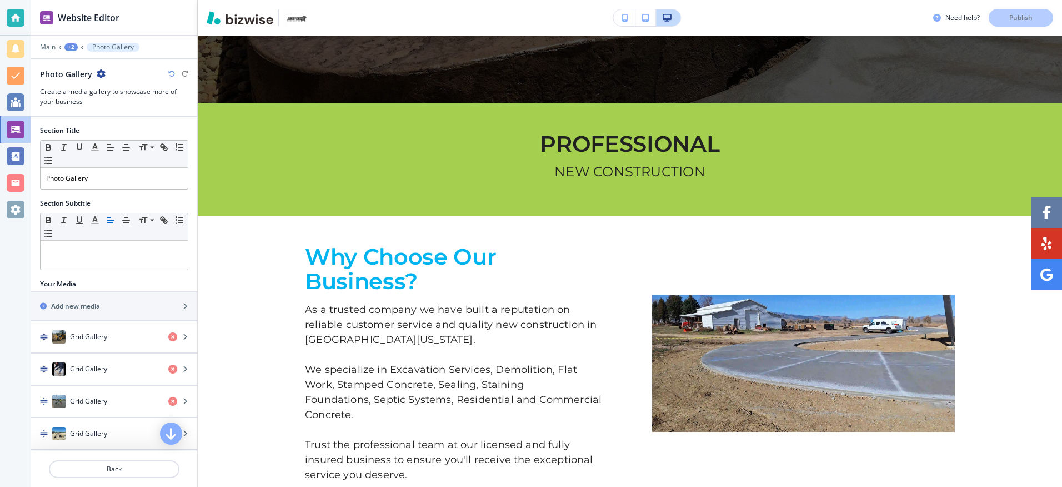
click at [227, 15] on img "button" at bounding box center [240, 17] width 67 height 13
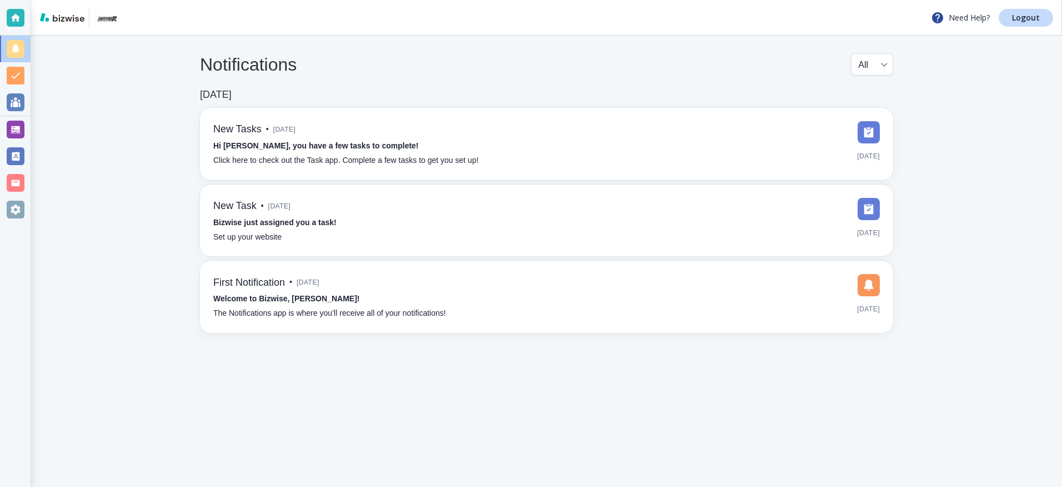
click at [61, 10] on div at bounding box center [79, 18] width 78 height 18
click at [18, 15] on div at bounding box center [16, 18] width 18 height 18
click at [17, 181] on div at bounding box center [16, 183] width 18 height 18
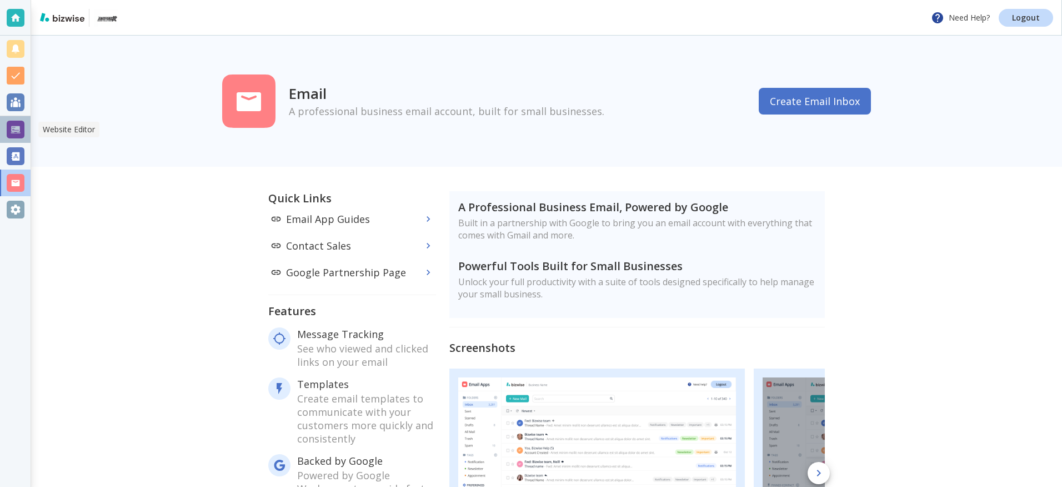
click at [12, 127] on div at bounding box center [16, 130] width 18 height 18
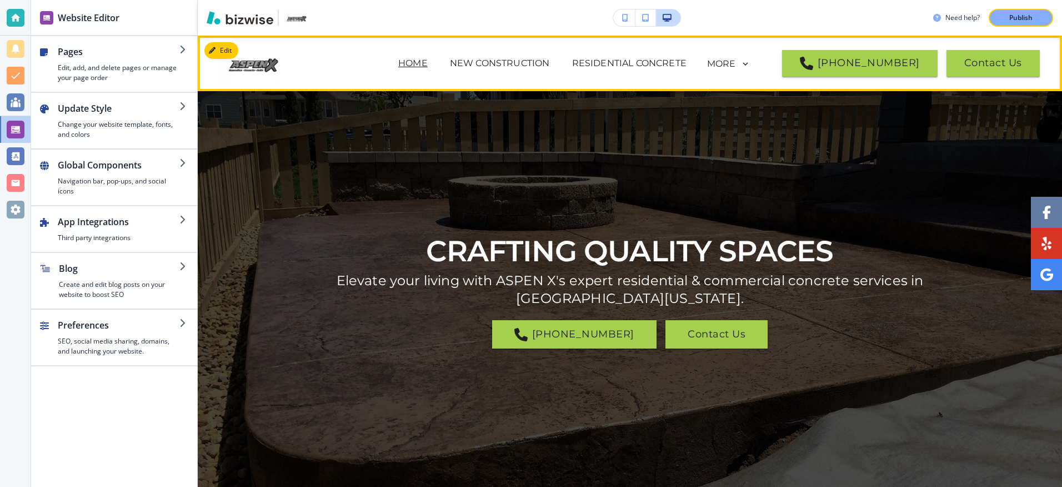
click at [305, 63] on img at bounding box center [275, 63] width 111 height 44
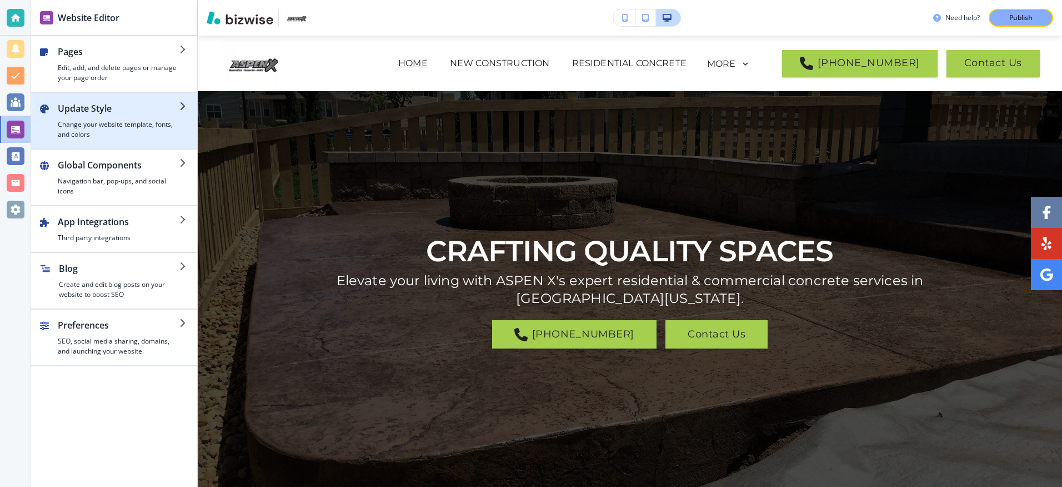
click at [103, 133] on h4 "Change your website template, fonts, and colors" at bounding box center [119, 129] width 122 height 20
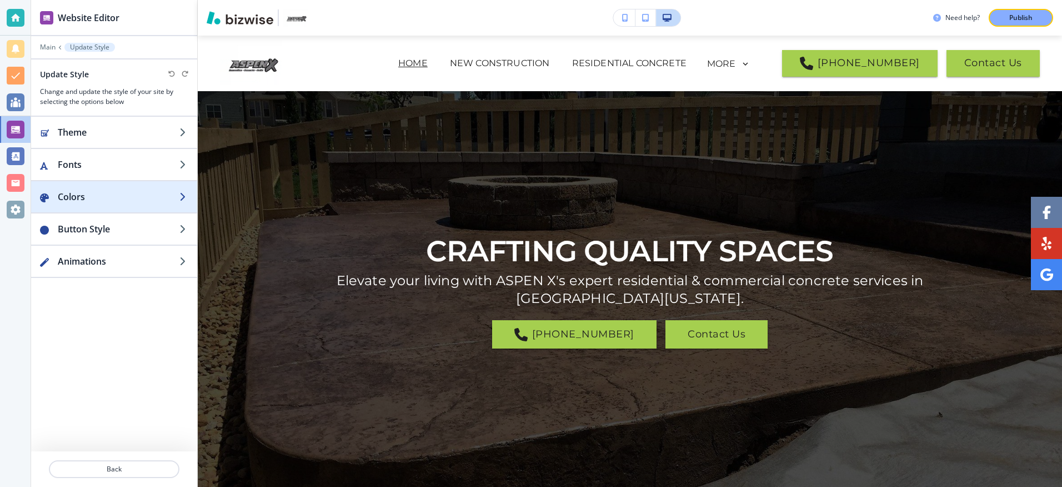
click at [79, 201] on h2 "Colors" at bounding box center [119, 196] width 122 height 13
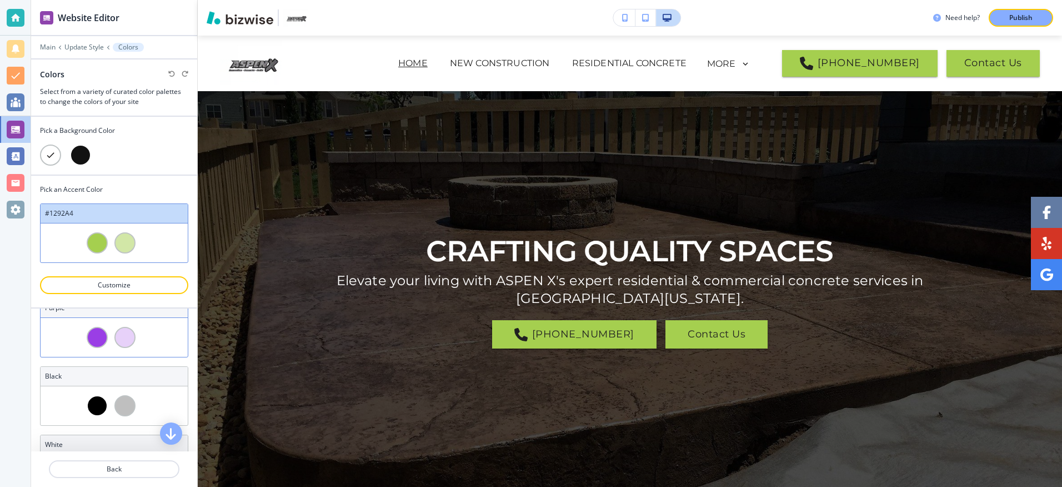
scroll to position [778, 0]
click at [114, 402] on div at bounding box center [124, 403] width 21 height 21
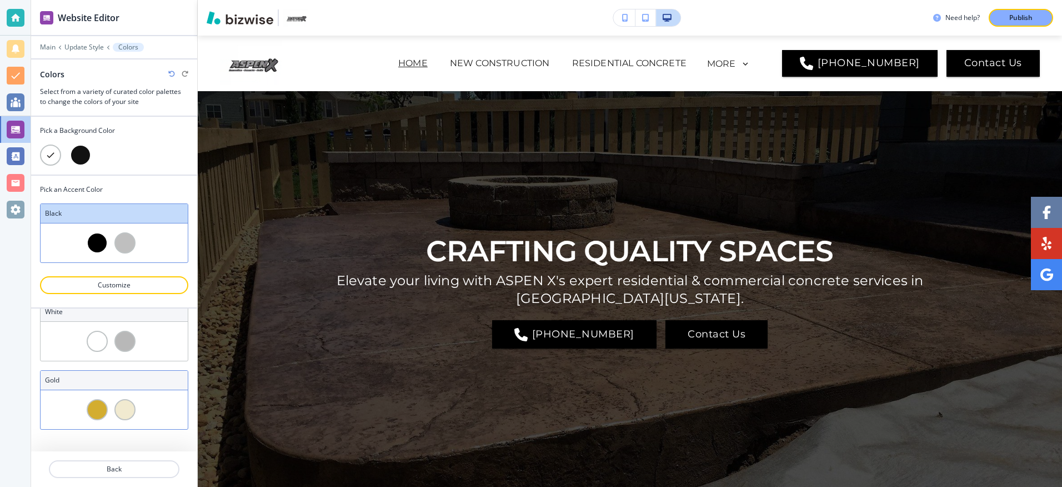
scroll to position [909, 0]
click at [100, 224] on div at bounding box center [114, 242] width 147 height 39
click at [109, 344] on div at bounding box center [111, 340] width 7 height 21
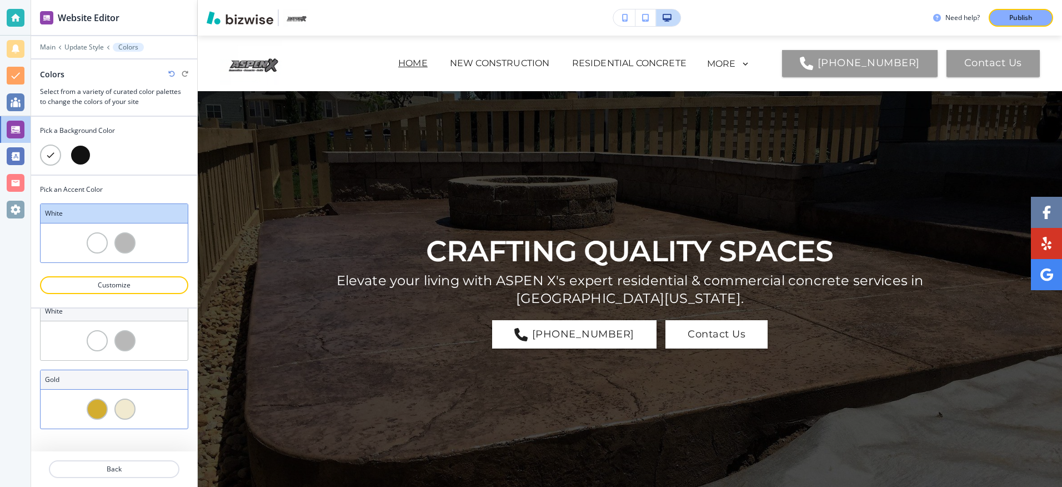
click at [94, 409] on div at bounding box center [97, 408] width 21 height 21
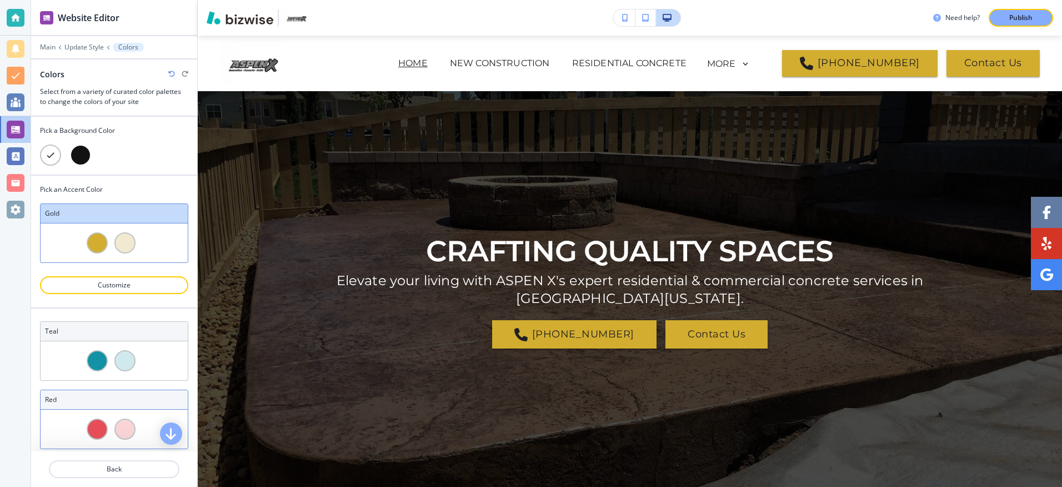
scroll to position [0, 0]
click at [104, 143] on div at bounding box center [114, 140] width 148 height 9
click at [46, 154] on icon at bounding box center [51, 155] width 10 height 10
click at [115, 83] on div at bounding box center [114, 83] width 148 height 7
click at [173, 428] on icon "button" at bounding box center [170, 431] width 13 height 13
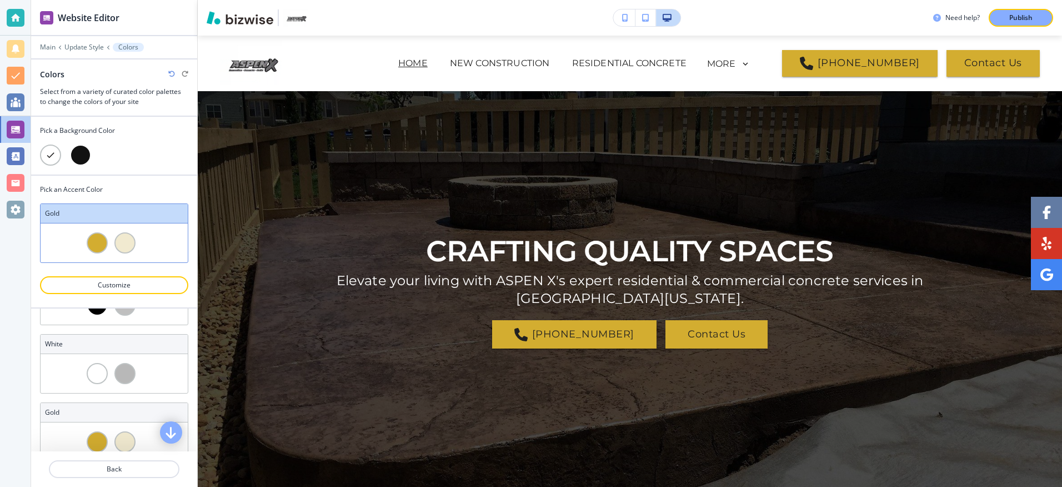
scroll to position [909, 0]
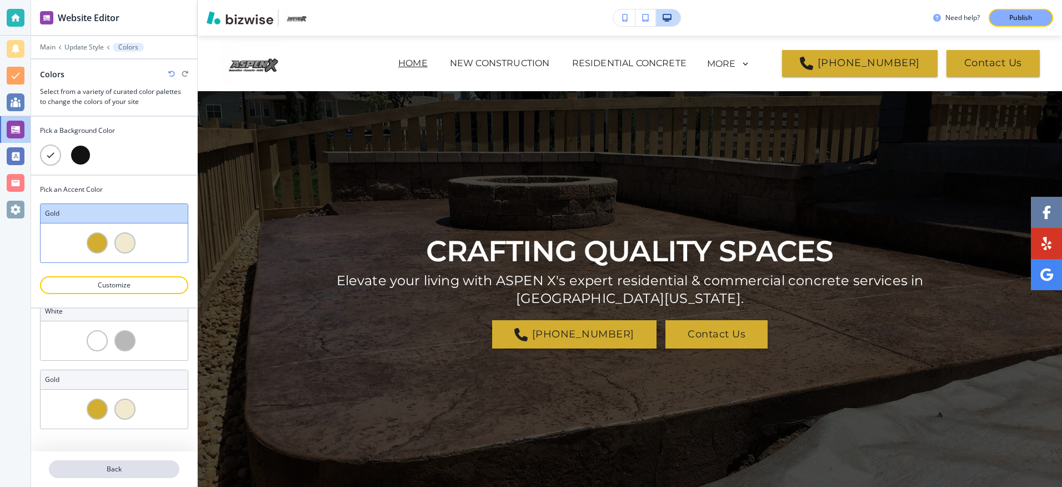
click at [119, 468] on p "Back" at bounding box center [114, 469] width 128 height 10
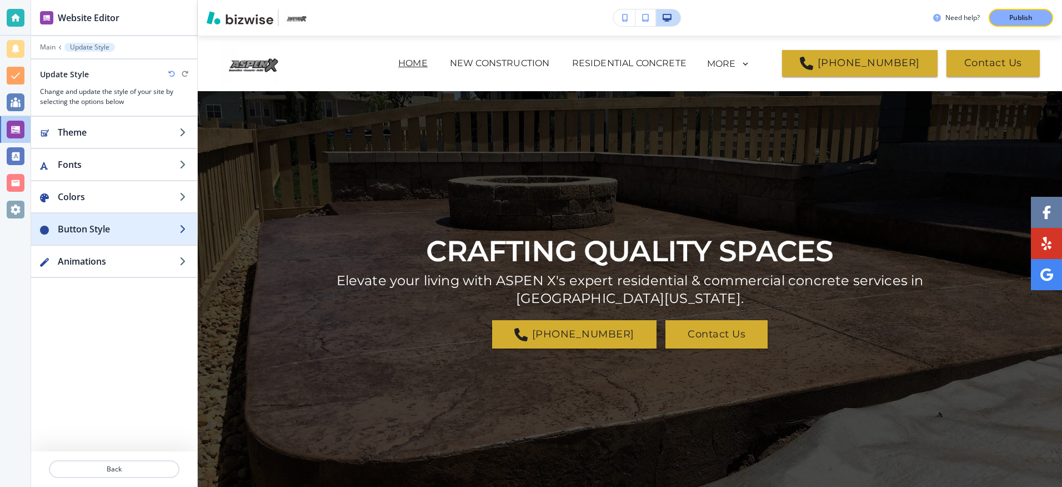
click at [76, 226] on h2 "Button Style" at bounding box center [119, 228] width 122 height 13
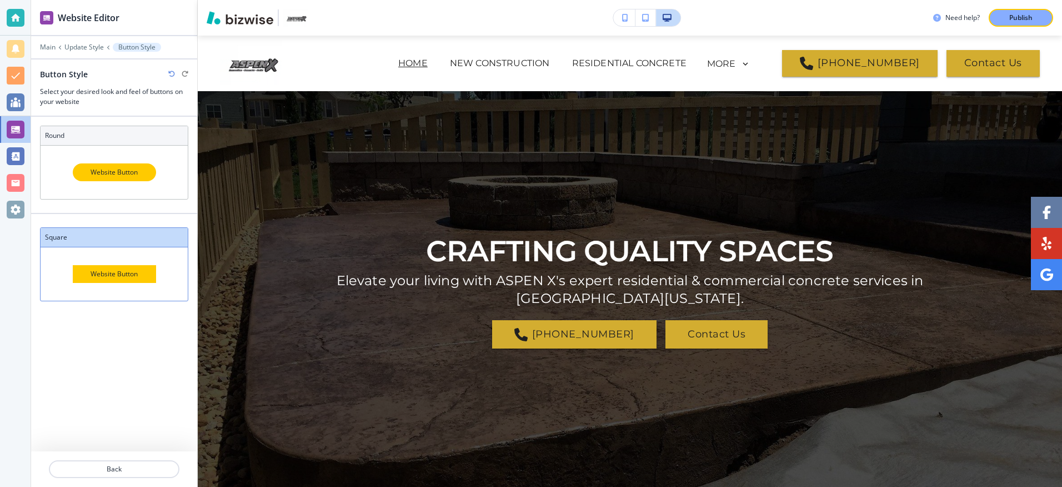
click at [107, 349] on div "Website Editor Main Update Style Button Style Button Style Select your desired …" at bounding box center [114, 243] width 166 height 487
click at [86, 71] on h2 "Button Style" at bounding box center [64, 74] width 48 height 12
click at [85, 46] on p "Update Style" at bounding box center [83, 47] width 39 height 8
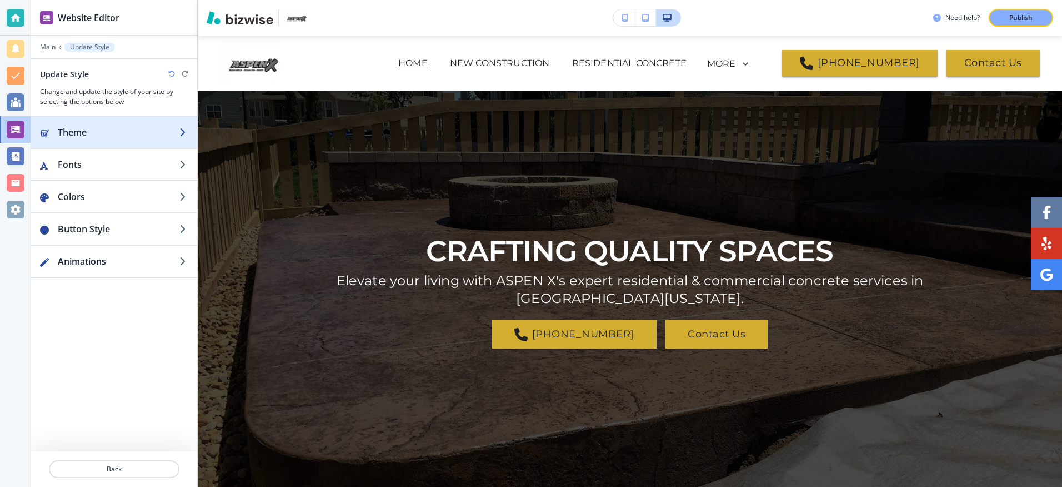
click at [81, 131] on h2 "Theme" at bounding box center [119, 132] width 122 height 13
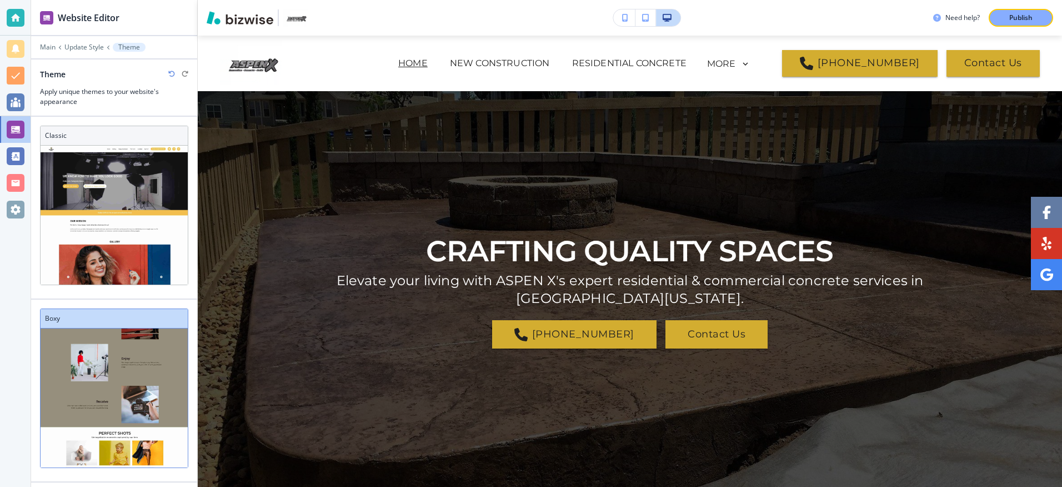
scroll to position [0, 0]
click at [47, 46] on p "Main" at bounding box center [48, 47] width 16 height 8
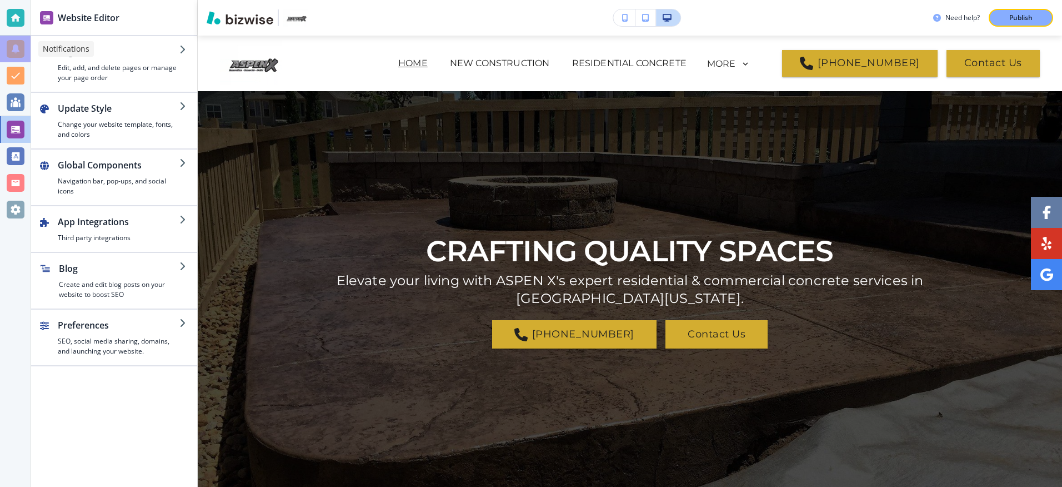
click at [10, 47] on div at bounding box center [16, 49] width 18 height 18
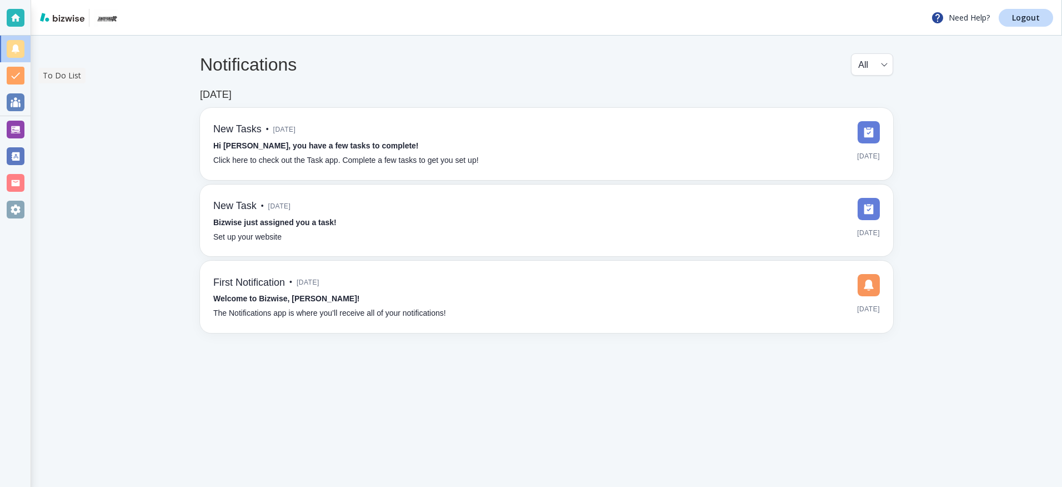
click at [15, 70] on div at bounding box center [16, 76] width 18 height 18
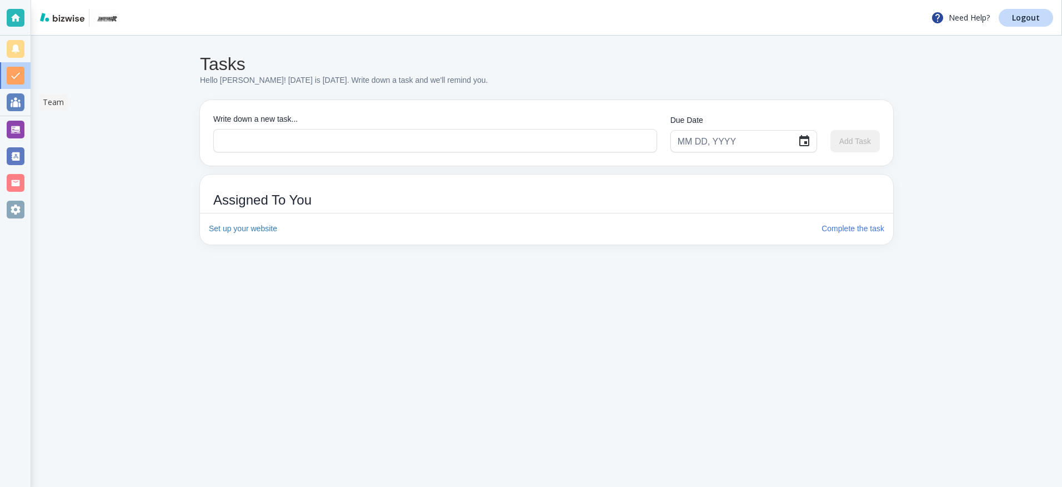
click at [12, 99] on div at bounding box center [16, 102] width 18 height 18
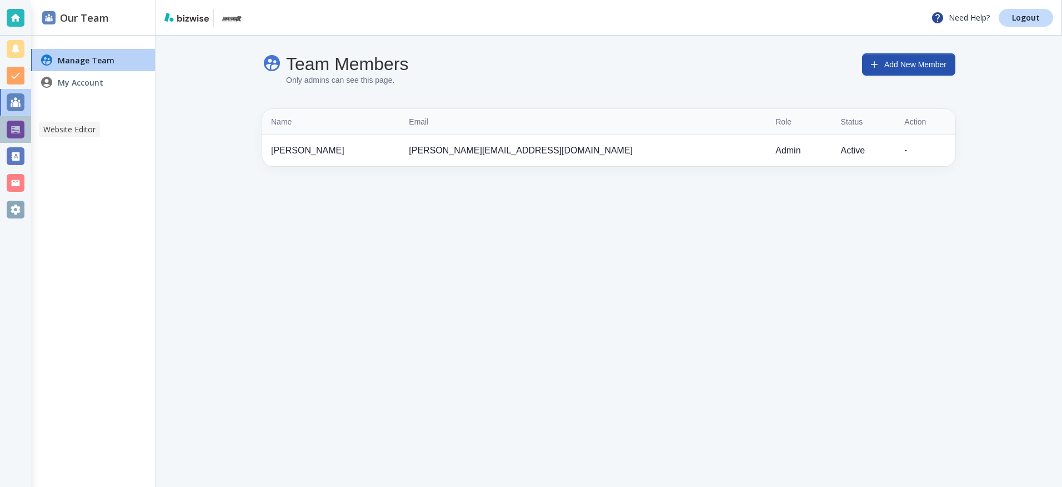
click at [15, 126] on div at bounding box center [16, 130] width 18 height 18
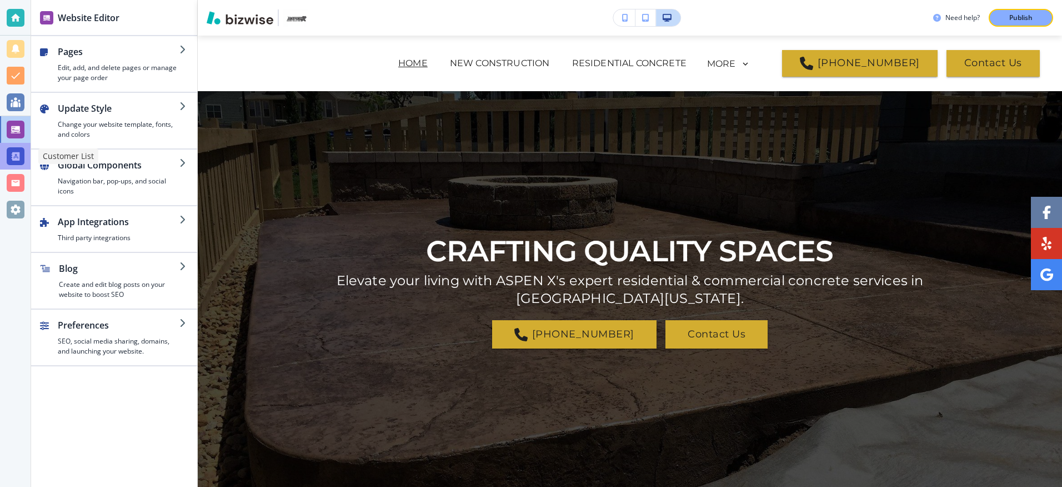
click at [12, 154] on div at bounding box center [16, 156] width 18 height 18
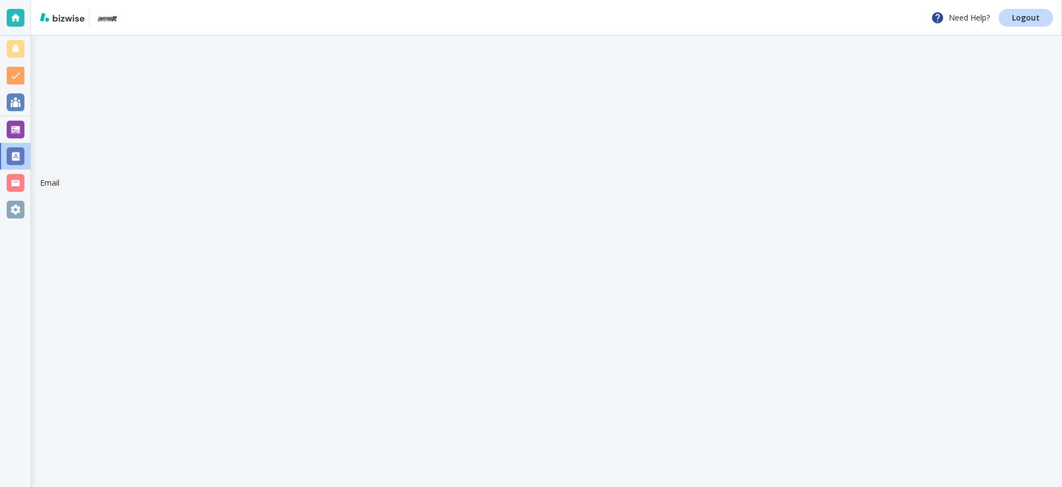
click at [16, 181] on div at bounding box center [16, 183] width 18 height 18
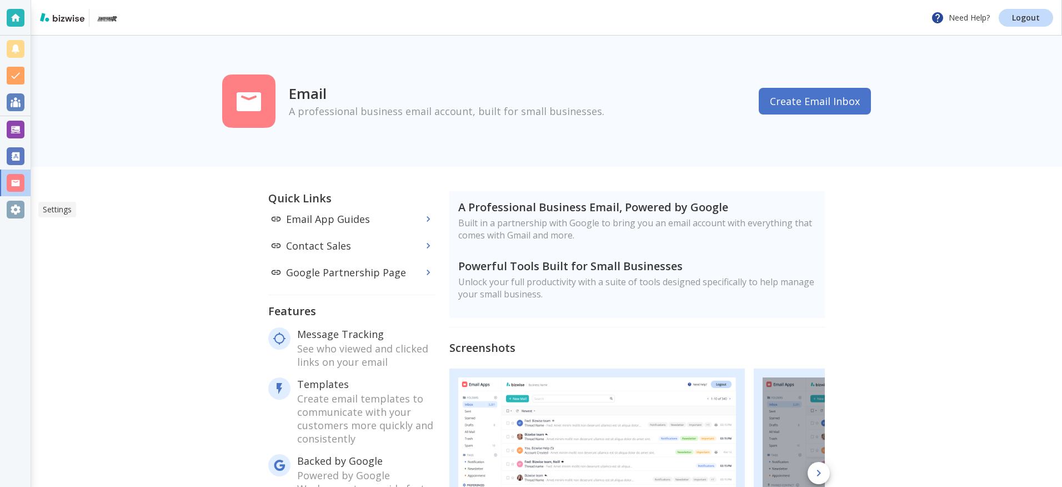
click at [14, 211] on div at bounding box center [16, 210] width 18 height 18
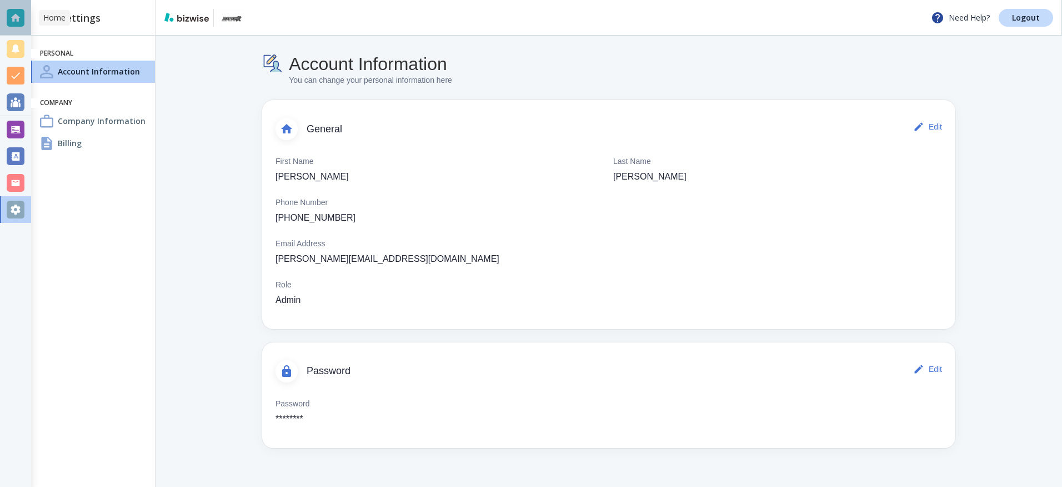
click at [16, 14] on div at bounding box center [16, 18] width 18 height 18
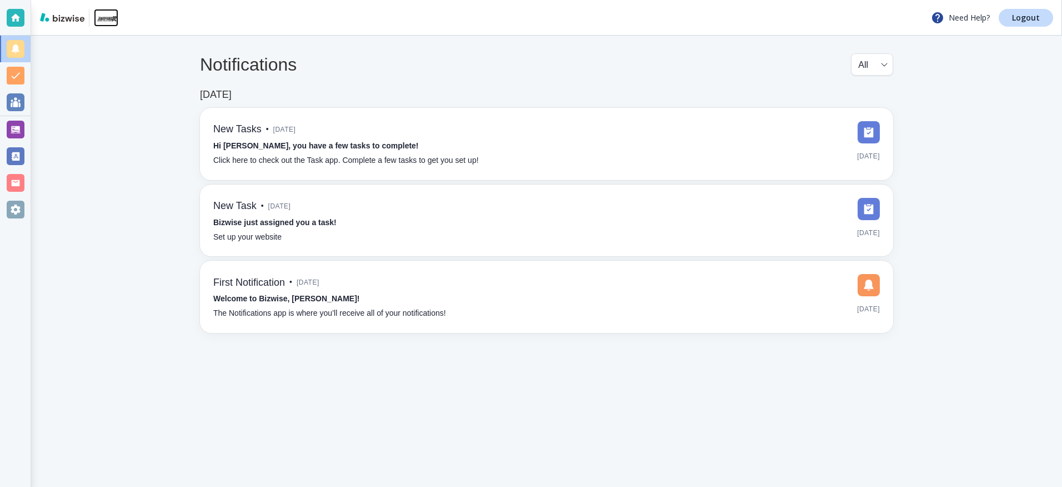
click at [111, 15] on img at bounding box center [106, 18] width 24 height 18
click at [14, 130] on div at bounding box center [16, 130] width 18 height 18
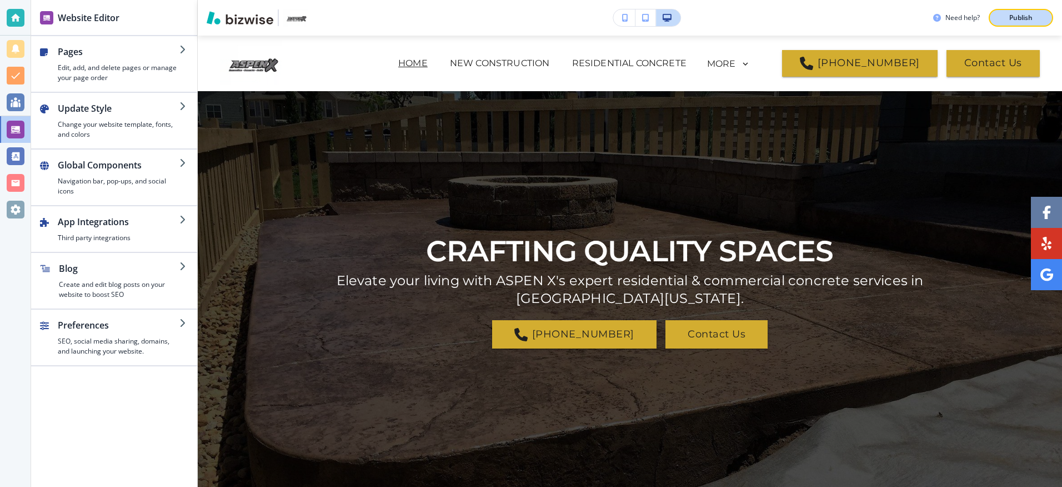
click at [1014, 14] on p "Publish" at bounding box center [1020, 18] width 23 height 10
